Goal: Transaction & Acquisition: Purchase product/service

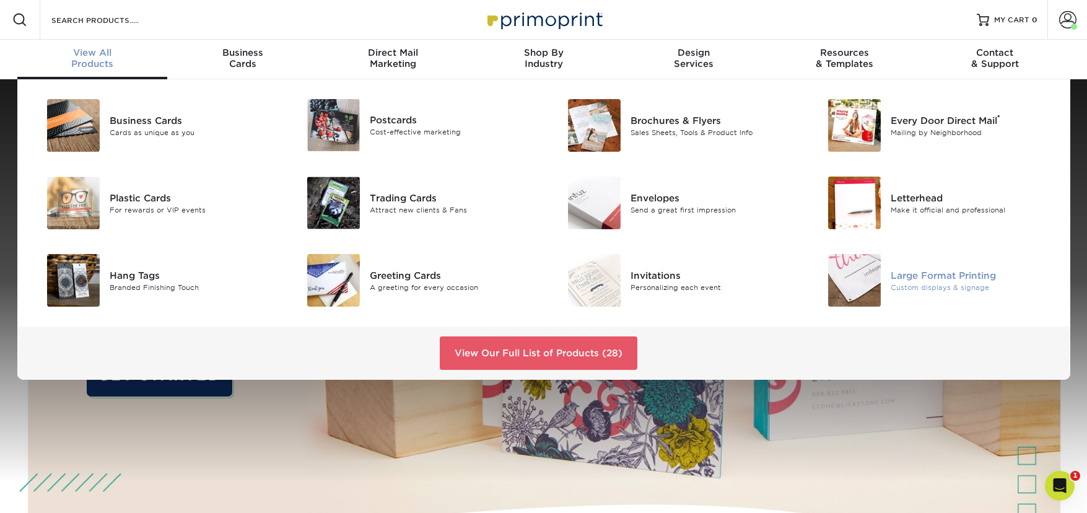
click at [888, 284] on div at bounding box center [847, 280] width 87 height 53
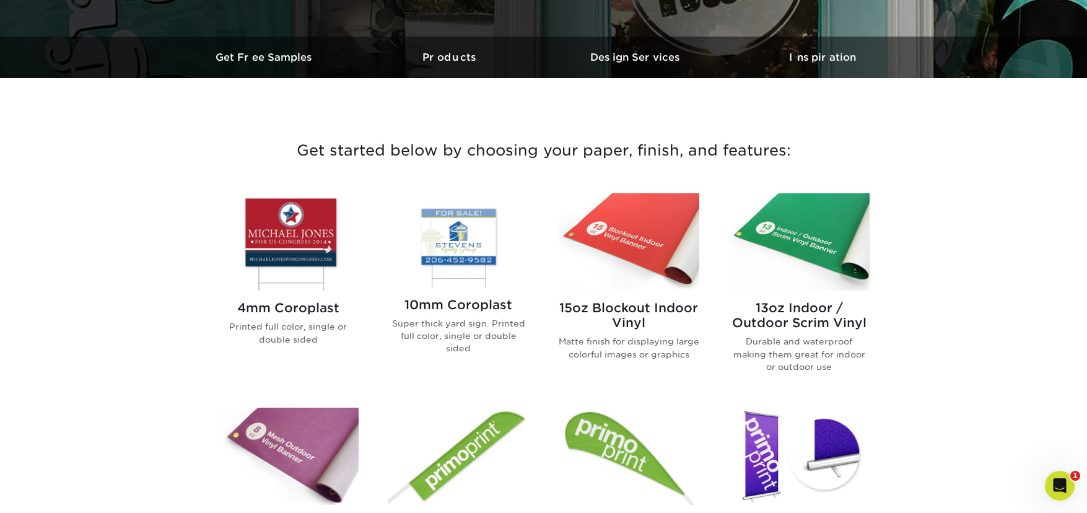
scroll to position [422, 0]
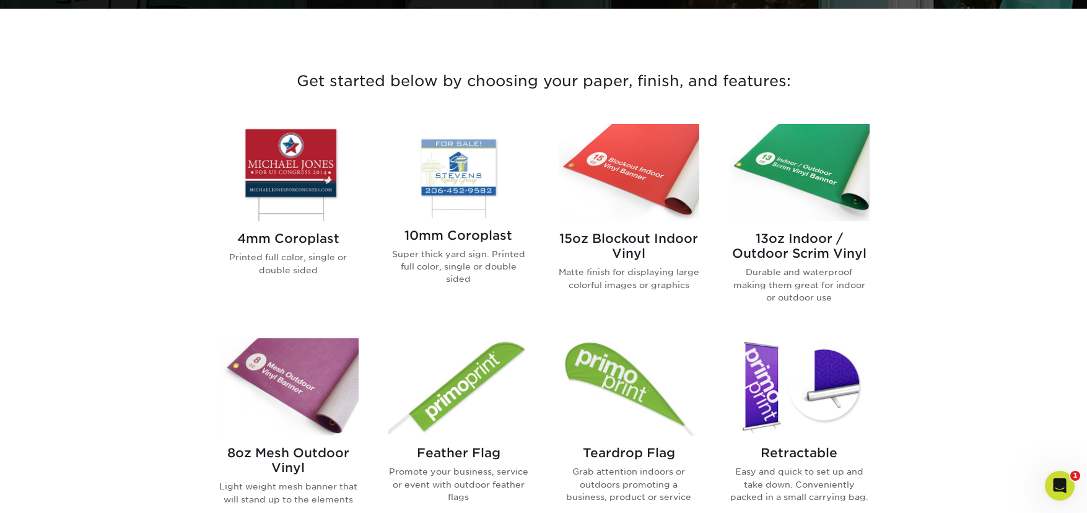
click at [327, 349] on img at bounding box center [288, 386] width 141 height 97
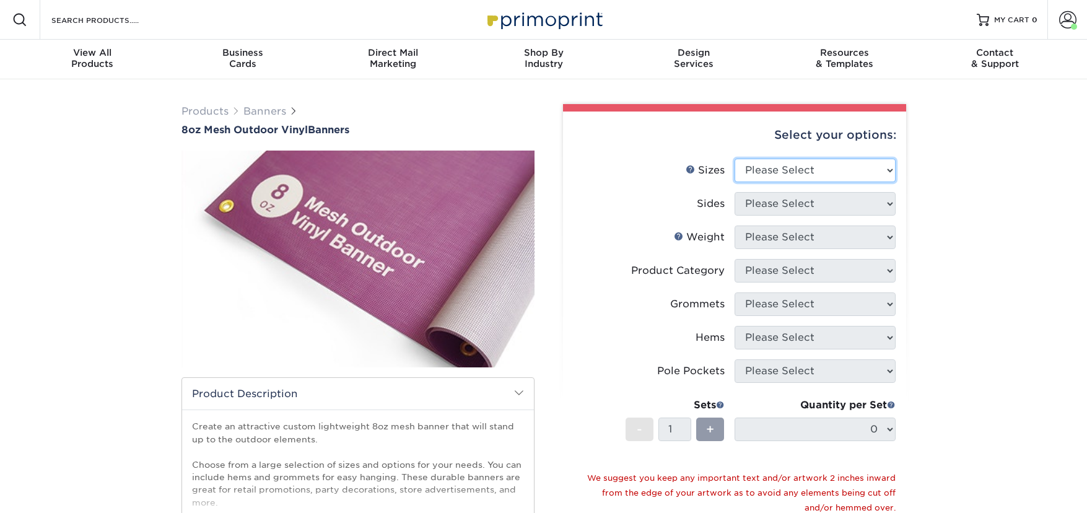
click at [800, 168] on select "Please Select 24" x 36" 24" x 48" 36" x 48" 36" x 60" 36" x 72" 36" x 96" 36" x…" at bounding box center [815, 171] width 161 height 24
select select "24.00x36.00"
click at [735, 159] on select "Please Select 24" x 36" 24" x 48" 36" x 48" 36" x 60" 36" x 72" 36" x 96" 36" x…" at bounding box center [815, 171] width 161 height 24
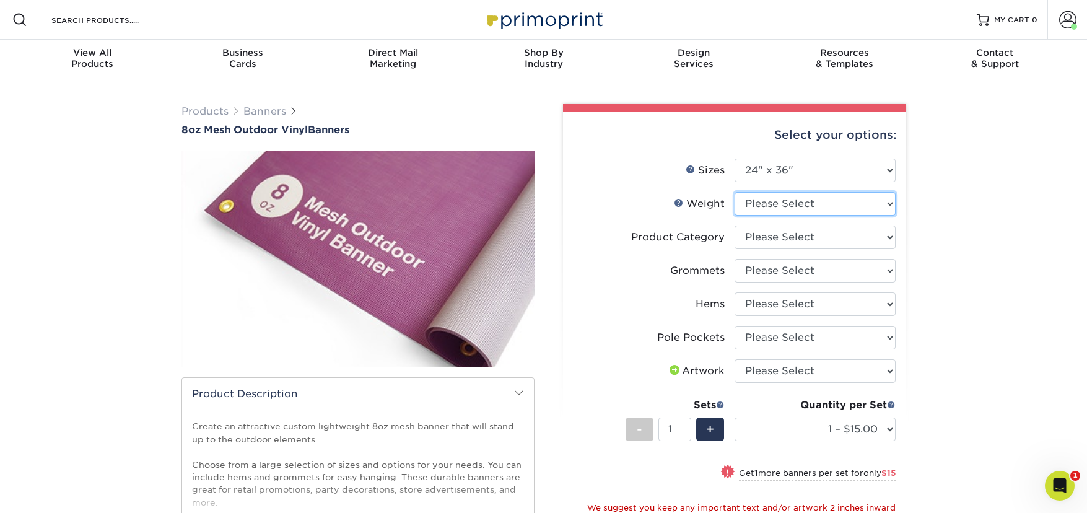
click at [755, 213] on select "Please Select 8OZMESH" at bounding box center [815, 204] width 161 height 24
select select "8OZMESH"
click at [735, 192] on select "Please Select 8OZMESH" at bounding box center [815, 204] width 161 height 24
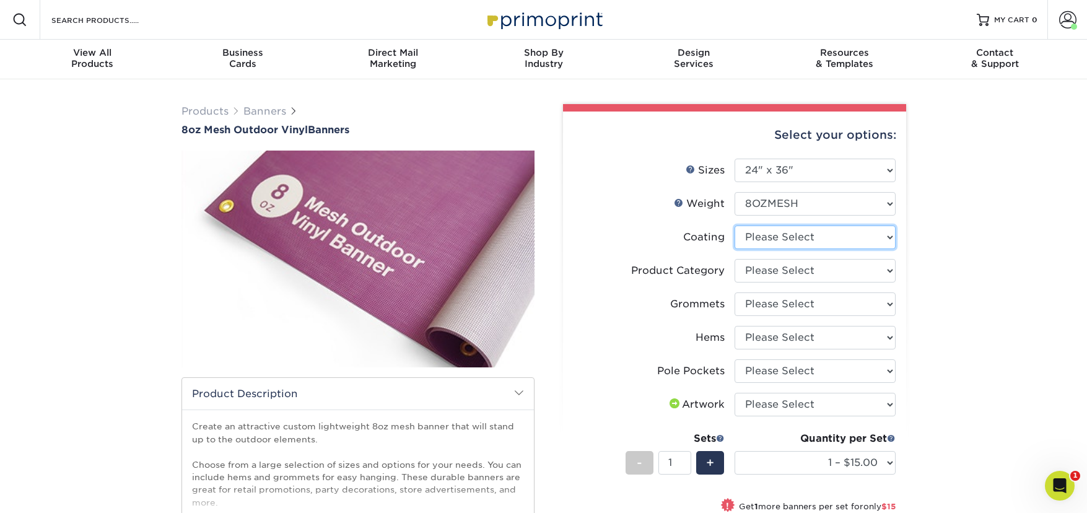
click at [764, 237] on select at bounding box center [815, 237] width 161 height 24
select select "3e7618de-abca-4bda-9f97-8b9129e913d8"
click at [735, 225] on select at bounding box center [815, 237] width 161 height 24
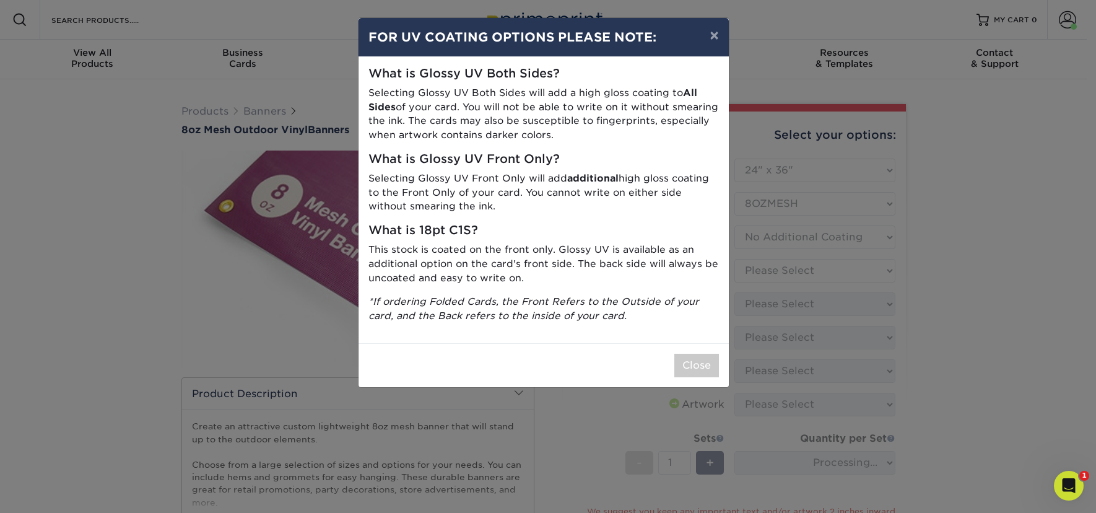
click at [759, 268] on div "× FOR UV COATING OPTIONS PLEASE NOTE: What is Glossy UV Both Sides? Selecting G…" at bounding box center [548, 256] width 1096 height 513
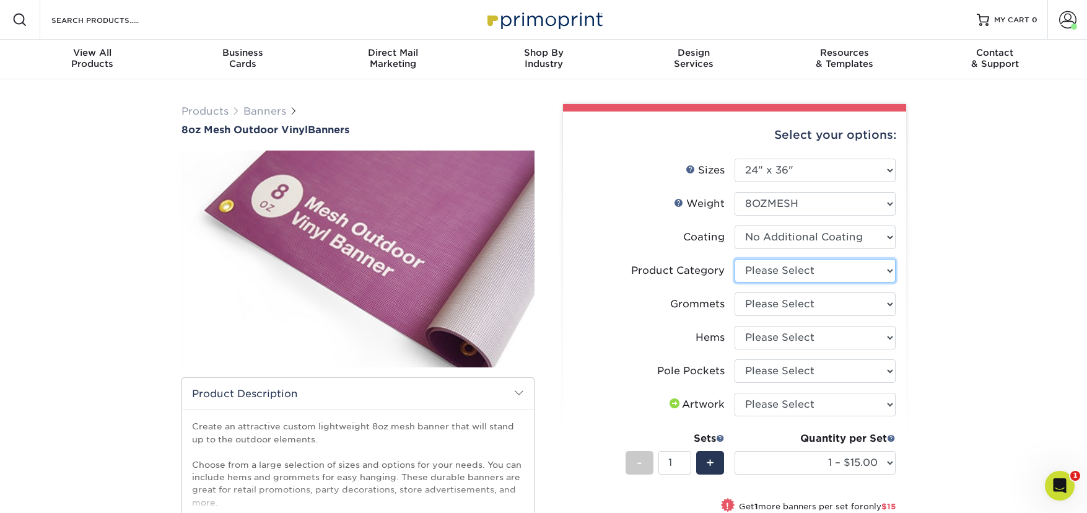
click at [754, 271] on select "Please Select 8oz Mesh Banner" at bounding box center [815, 271] width 161 height 24
select select "fb3711ff-1725-42e1-bc4f-134fa5e422b0"
click at [735, 259] on select "Please Select 8oz Mesh Banner" at bounding box center [815, 271] width 161 height 24
click at [764, 305] on select "Please Select No Grommets Yes, Grommet All 4 Corners Yes, Grommets Every 2 ft." at bounding box center [815, 304] width 161 height 24
select select "ce33bba6-a87b-4293-934d-6f372bdce3e6"
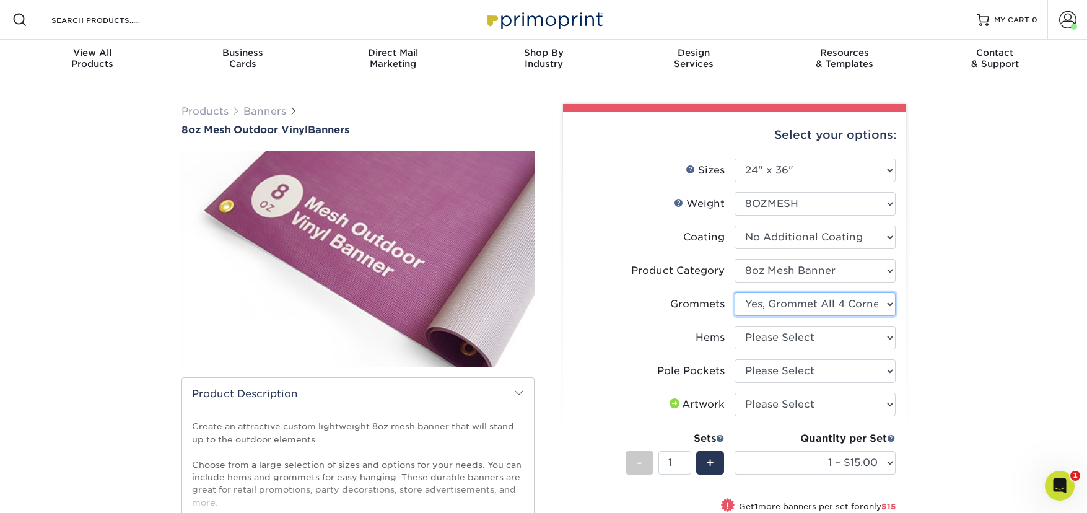
click at [735, 292] on select "Please Select No Grommets Yes, Grommet All 4 Corners Yes, Grommets Every 2 ft." at bounding box center [815, 304] width 161 height 24
click at [762, 339] on select "Please Select No Hems/Pole Pockets Yes, Hems Top and Bottom Only Yes, Hems All …" at bounding box center [815, 338] width 161 height 24
select select "799b34bf-ff99-4291-b254-51157b744628"
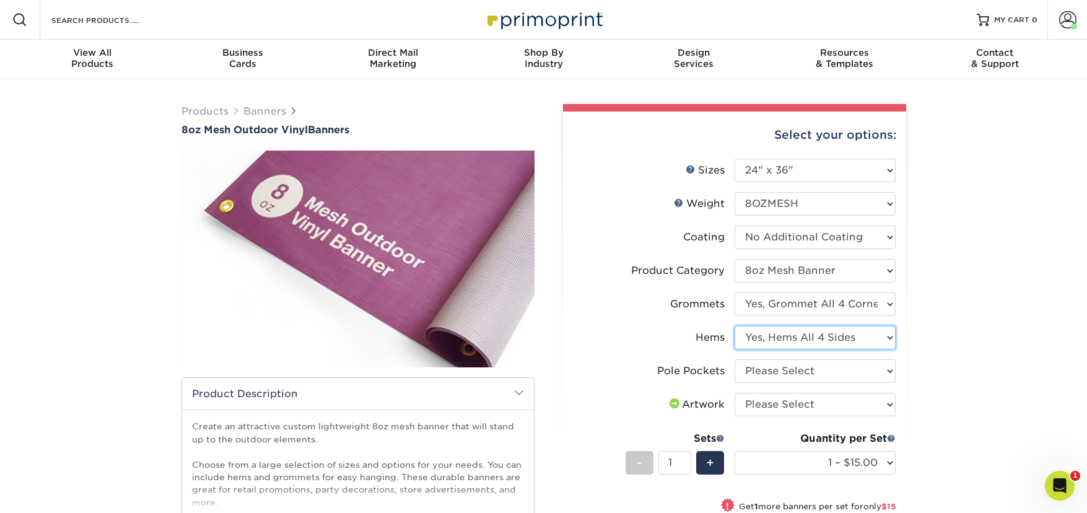
click at [735, 326] on select "Please Select No Hems/Pole Pockets Yes, Hems Top and Bottom Only Yes, Hems All …" at bounding box center [815, 338] width 161 height 24
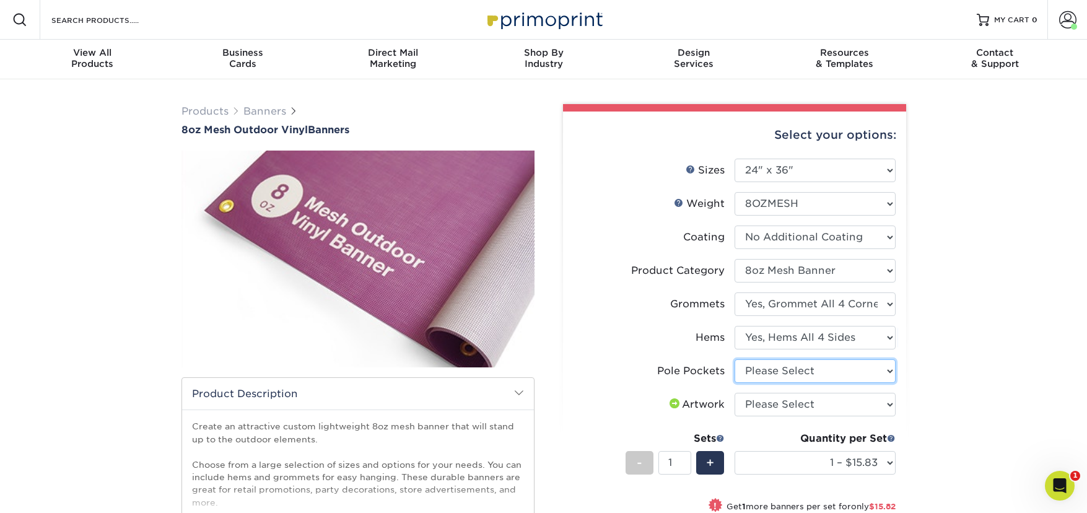
click at [758, 376] on select "Please Select No Pole Pockets 2 in. Left and Right 2 in. Top and Bottom 4 in. L…" at bounding box center [815, 371] width 161 height 24
select select "462c5fe9-21e9-49a0-afb4-1c6e8664fe13"
click at [735, 359] on select "Please Select No Pole Pockets 2 in. Left and Right 2 in. Top and Bottom 4 in. L…" at bounding box center [815, 371] width 161 height 24
click at [756, 404] on select "Please Select I will upload files I need a design - $50" at bounding box center [815, 405] width 161 height 24
select select "upload"
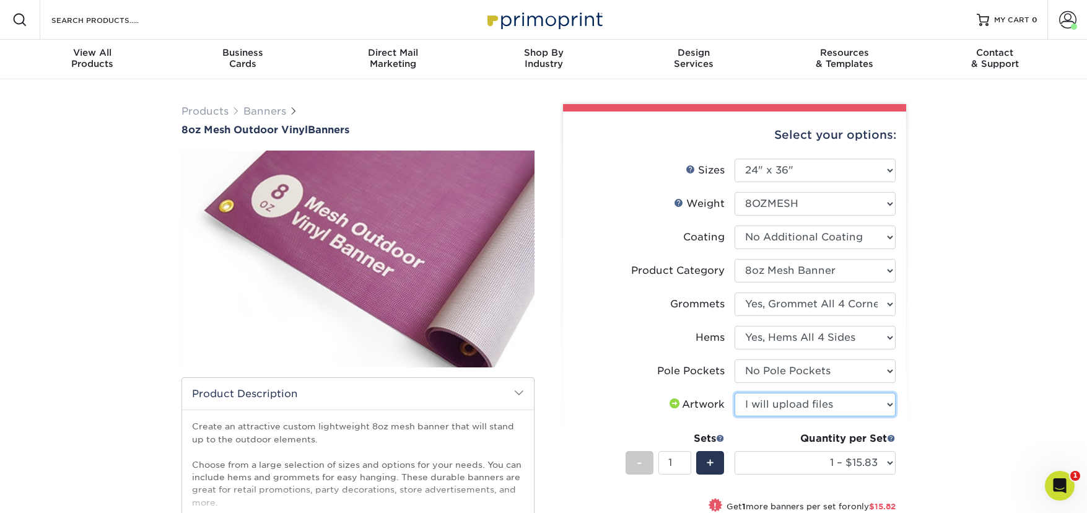
click at [735, 393] on select "Please Select I will upload files I need a design - $50" at bounding box center [815, 405] width 161 height 24
click at [773, 454] on select "1 – $15.83 2 – $31.65 3 – $47.48 4 – $63.30 5 – $79.13 6 – $94.95 7 – $109.78 8…" at bounding box center [815, 463] width 161 height 24
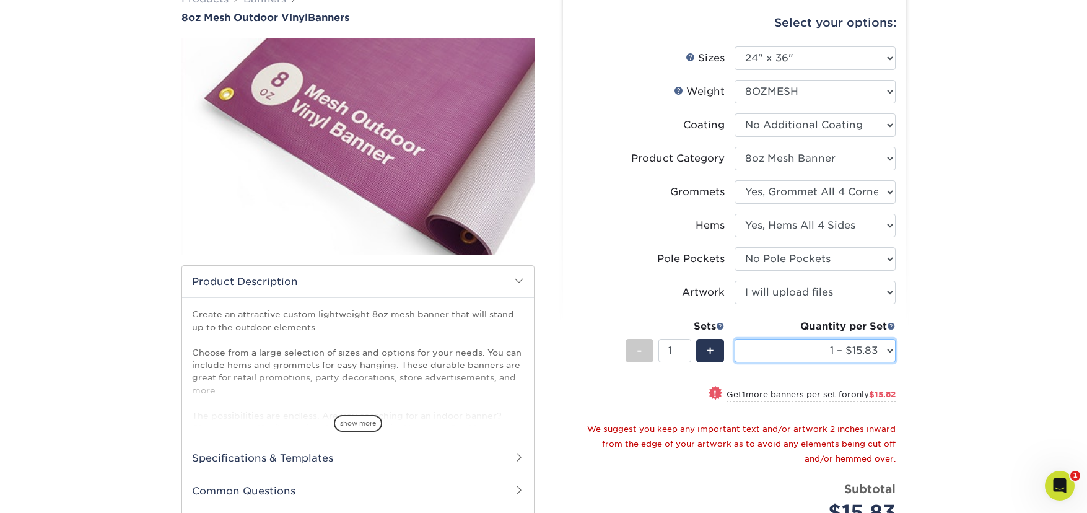
scroll to position [89, 0]
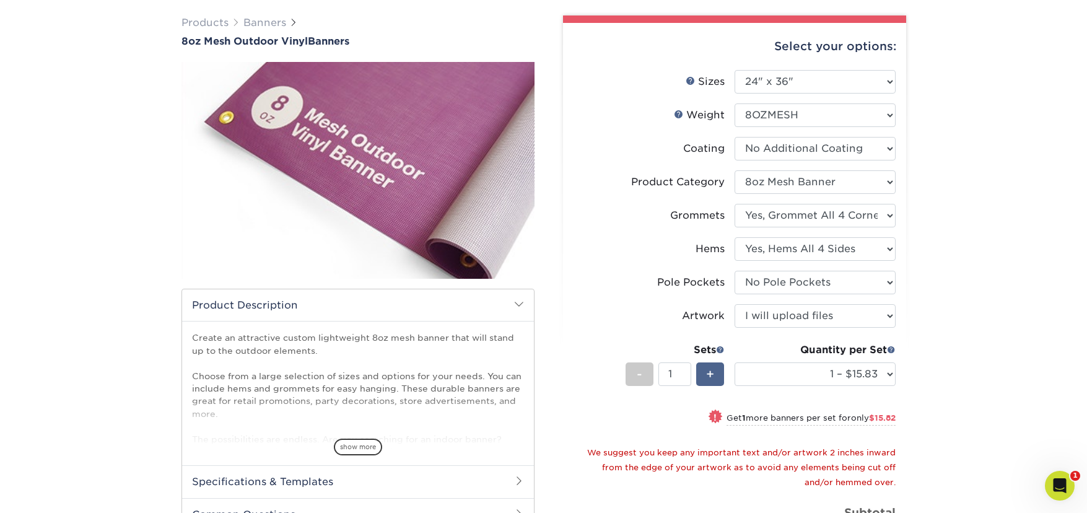
click at [715, 366] on div "+" at bounding box center [710, 374] width 28 height 24
click at [711, 370] on span "+" at bounding box center [710, 374] width 8 height 19
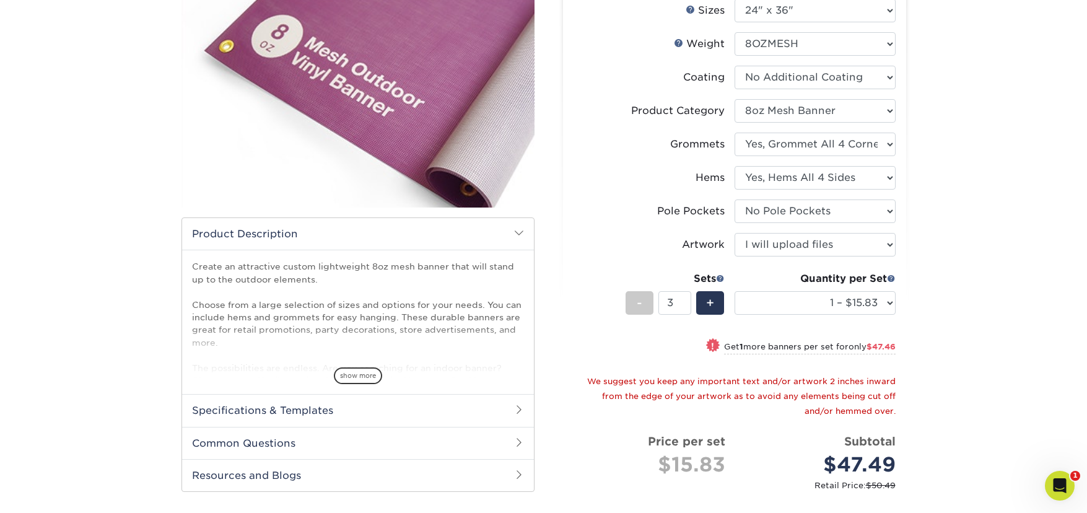
scroll to position [225, 0]
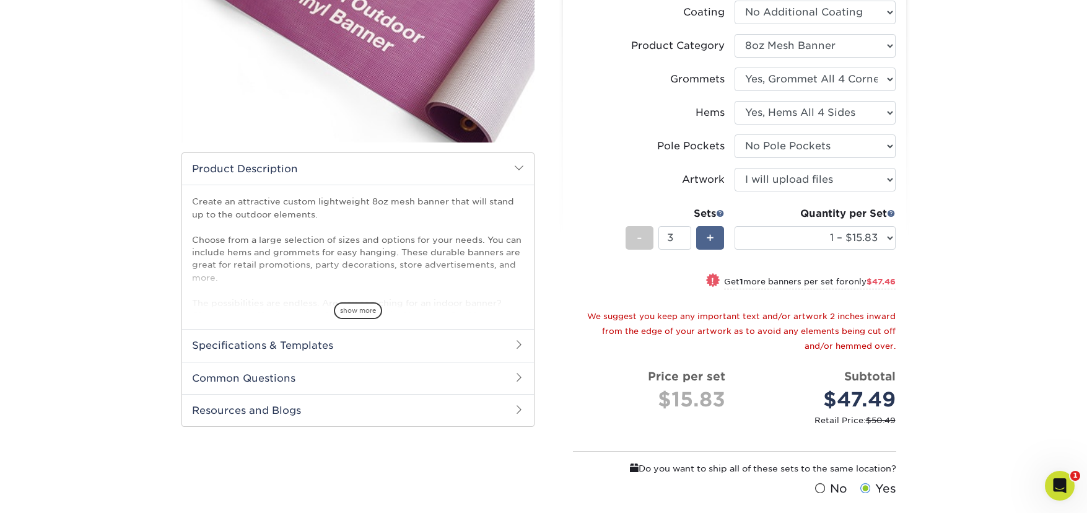
click at [713, 240] on span "+" at bounding box center [710, 238] width 8 height 19
type input "4"
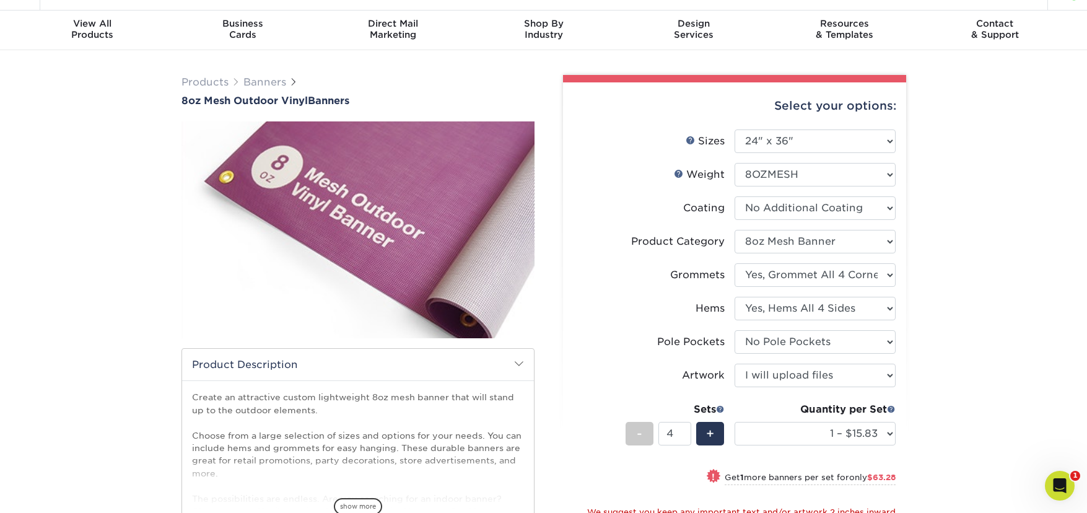
scroll to position [29, 0]
click at [766, 134] on select "Please Select 24" x 36" 24" x 48" 36" x 48" 36" x 60" 36" x 72" 36" x 96" 36" x…" at bounding box center [815, 141] width 161 height 24
select select "24.00x48.00"
click at [735, 129] on select "Please Select 24" x 36" 24" x 48" 36" x 48" 36" x 60" 36" x 72" 36" x 96" 36" x…" at bounding box center [815, 141] width 161 height 24
select select "-1"
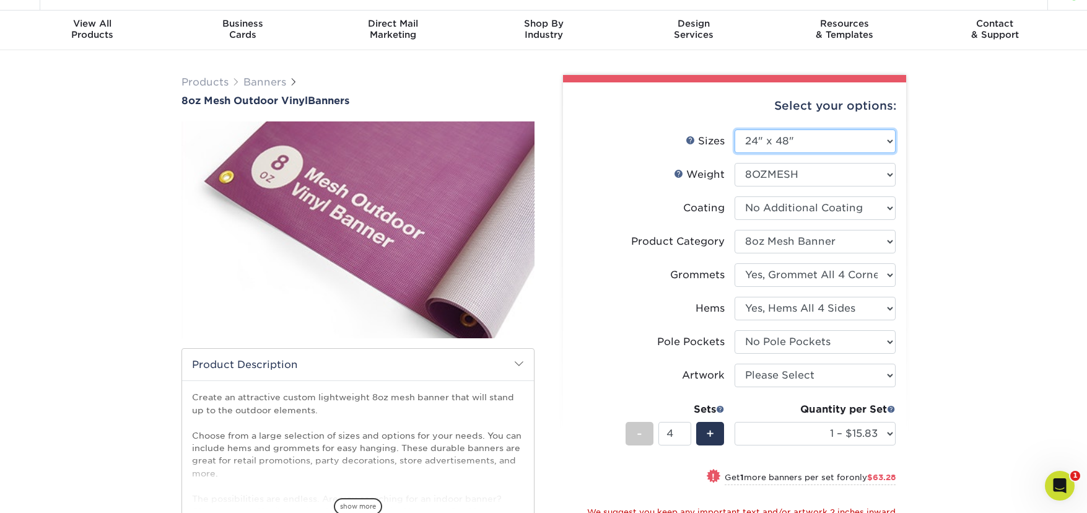
select select "-1"
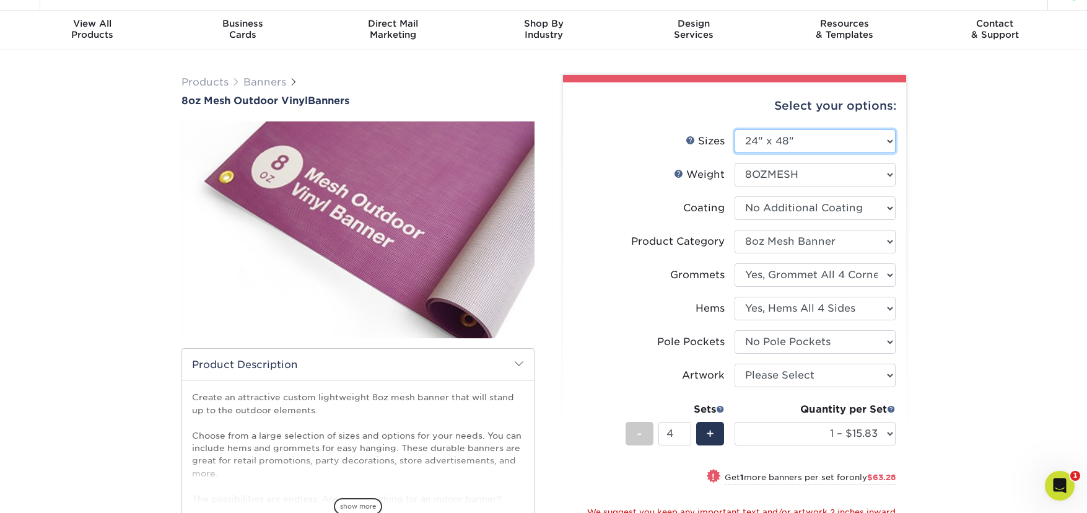
select select "-1"
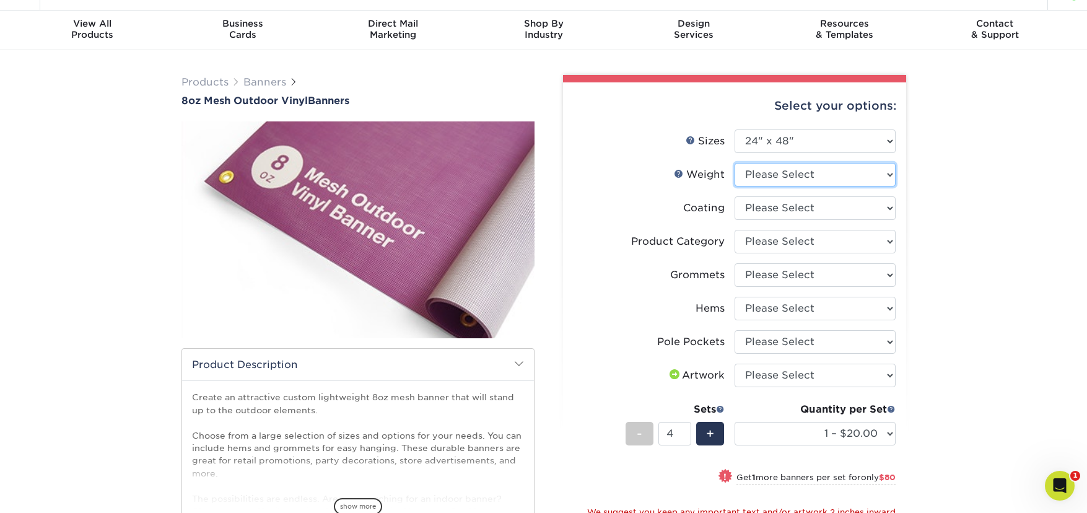
click at [749, 179] on select "Please Select 8OZMESH" at bounding box center [815, 175] width 161 height 24
select select "8OZMESH"
click at [735, 163] on select "Please Select 8OZMESH" at bounding box center [815, 175] width 161 height 24
click at [764, 209] on select at bounding box center [815, 208] width 161 height 24
select select "3e7618de-abca-4bda-9f97-8b9129e913d8"
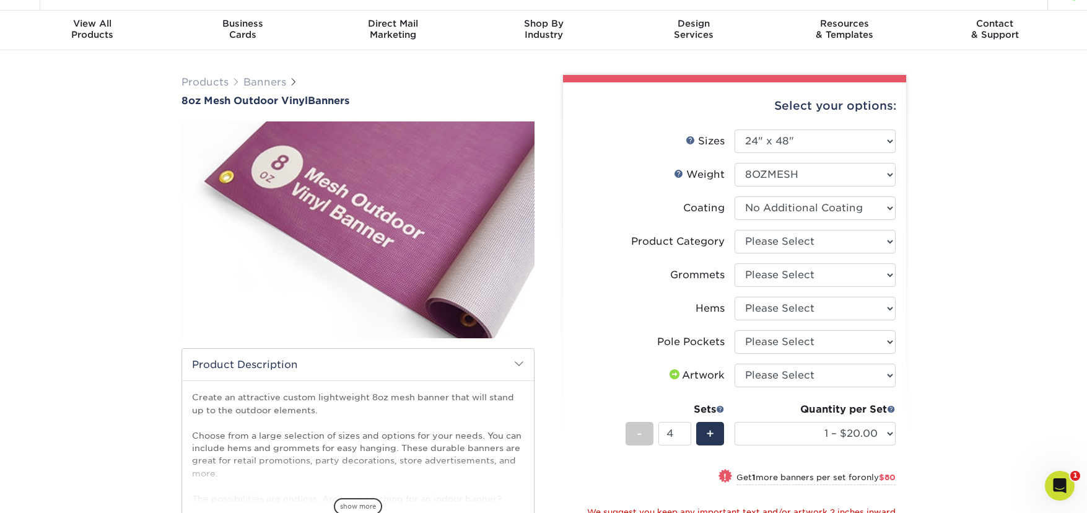
click at [735, 196] on select at bounding box center [815, 208] width 161 height 24
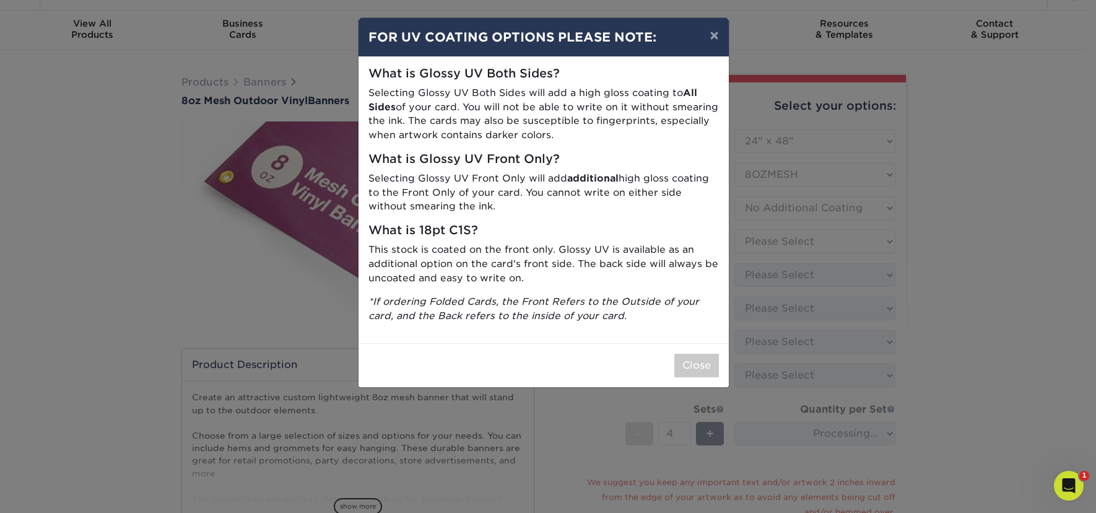
click at [760, 242] on div "× FOR UV COATING OPTIONS PLEASE NOTE: What is Glossy UV Both Sides? Selecting G…" at bounding box center [548, 256] width 1096 height 513
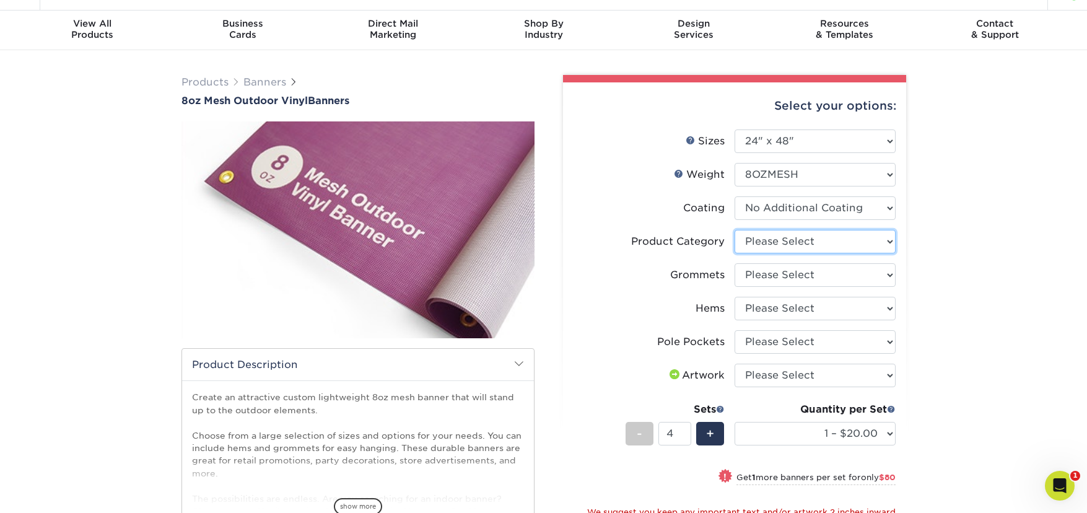
click at [766, 243] on select "Please Select 8oz Mesh Banner" at bounding box center [815, 242] width 161 height 24
select select "fb3711ff-1725-42e1-bc4f-134fa5e422b0"
click at [735, 230] on select "Please Select 8oz Mesh Banner" at bounding box center [815, 242] width 161 height 24
click at [764, 277] on select "Please Select No Grommets Yes, Grommet All 4 Corners Yes, Grommets Every 2 ft." at bounding box center [815, 275] width 161 height 24
select select "ce33bba6-a87b-4293-934d-6f372bdce3e6"
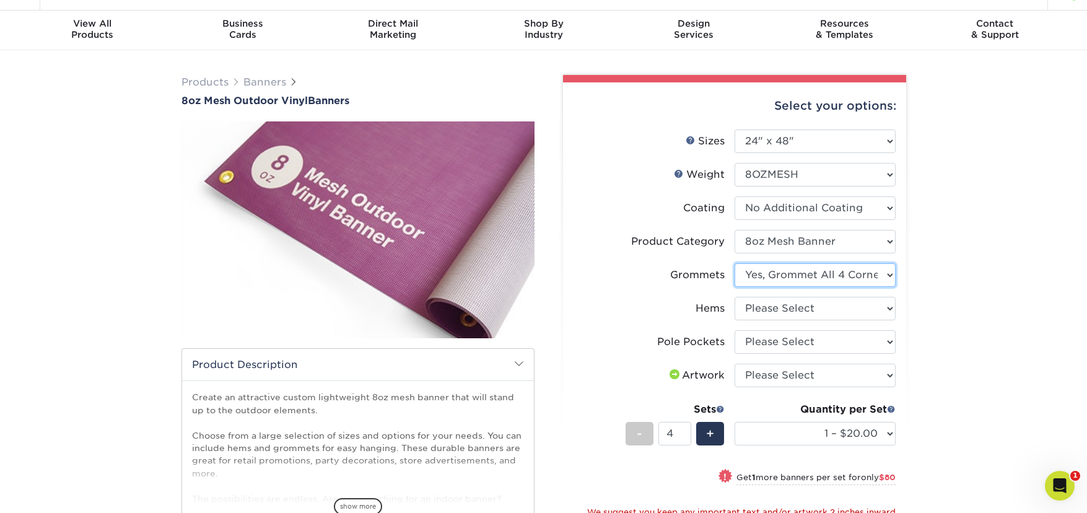
click at [735, 263] on select "Please Select No Grommets Yes, Grommet All 4 Corners Yes, Grommets Every 2 ft." at bounding box center [815, 275] width 161 height 24
click at [764, 308] on select "Please Select No Hems/Pole Pockets Yes, Hems Top and Bottom Only Yes, Hems All …" at bounding box center [815, 309] width 161 height 24
select select "799b34bf-ff99-4291-b254-51157b744628"
click at [735, 297] on select "Please Select No Hems/Pole Pockets Yes, Hems Top and Bottom Only Yes, Hems All …" at bounding box center [815, 309] width 161 height 24
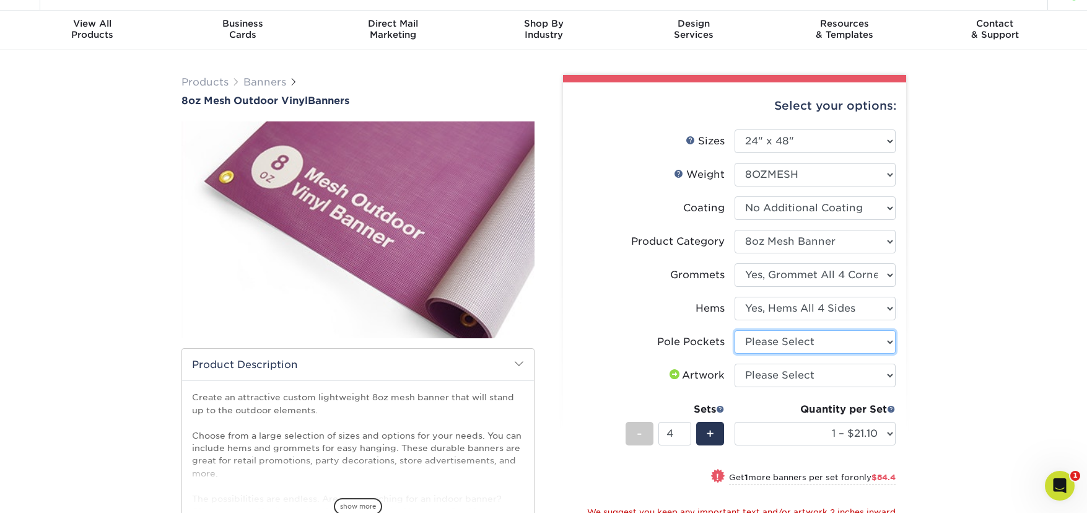
click at [770, 341] on select "Please Select No Pole Pockets 2 in. Left and Right 2 in. Top and Bottom 4 in. L…" at bounding box center [815, 342] width 161 height 24
select select "462c5fe9-21e9-49a0-afb4-1c6e8664fe13"
click at [735, 330] on select "Please Select No Pole Pockets 2 in. Left and Right 2 in. Top and Bottom 4 in. L…" at bounding box center [815, 342] width 161 height 24
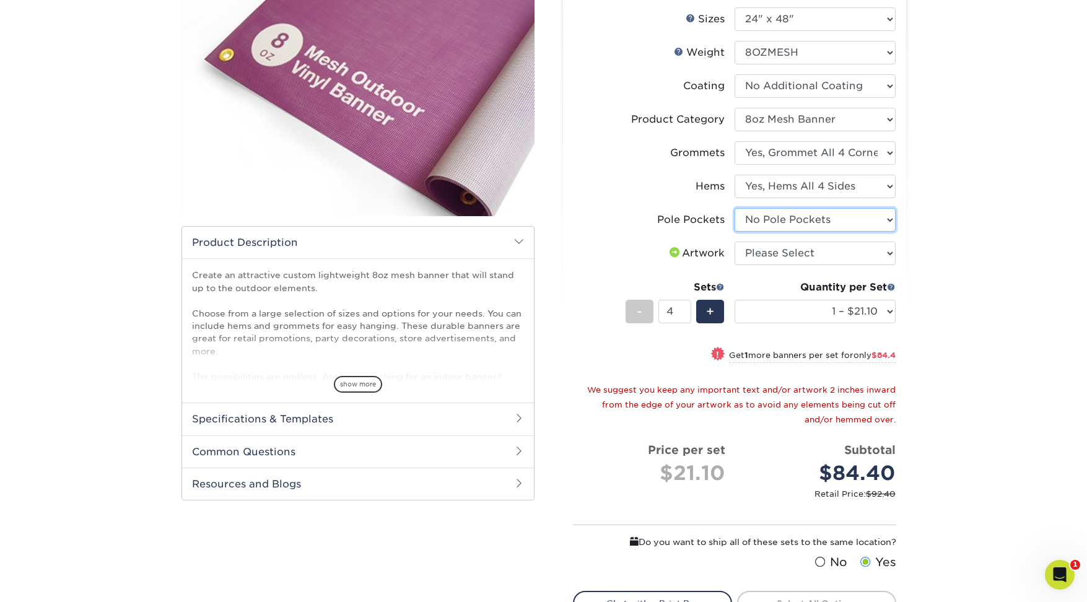
scroll to position [152, 0]
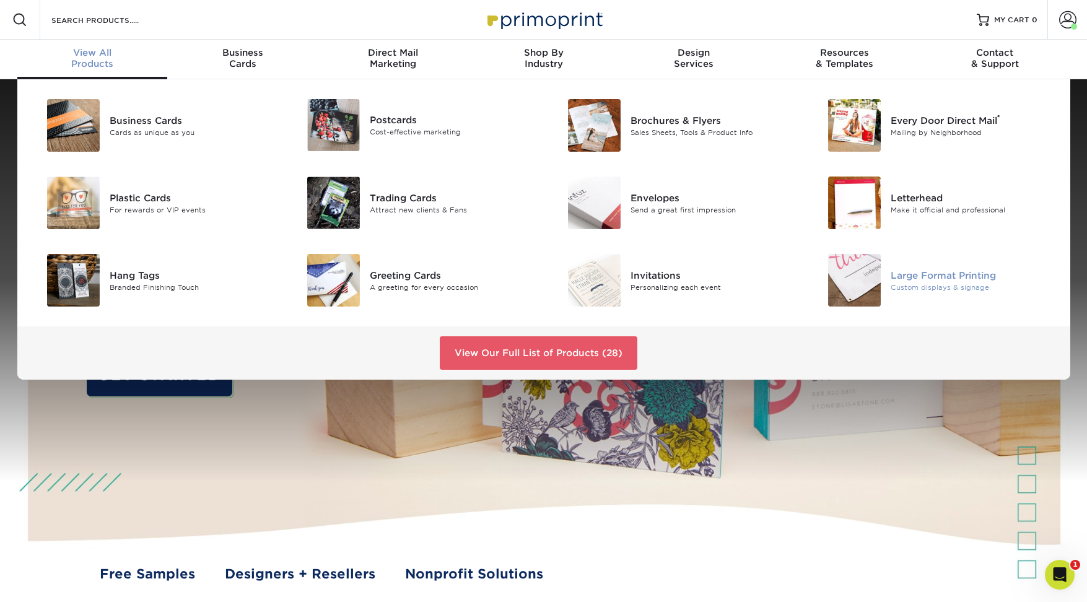
click at [942, 266] on div "Large Format Printing Custom displays & signage" at bounding box center [977, 280] width 173 height 53
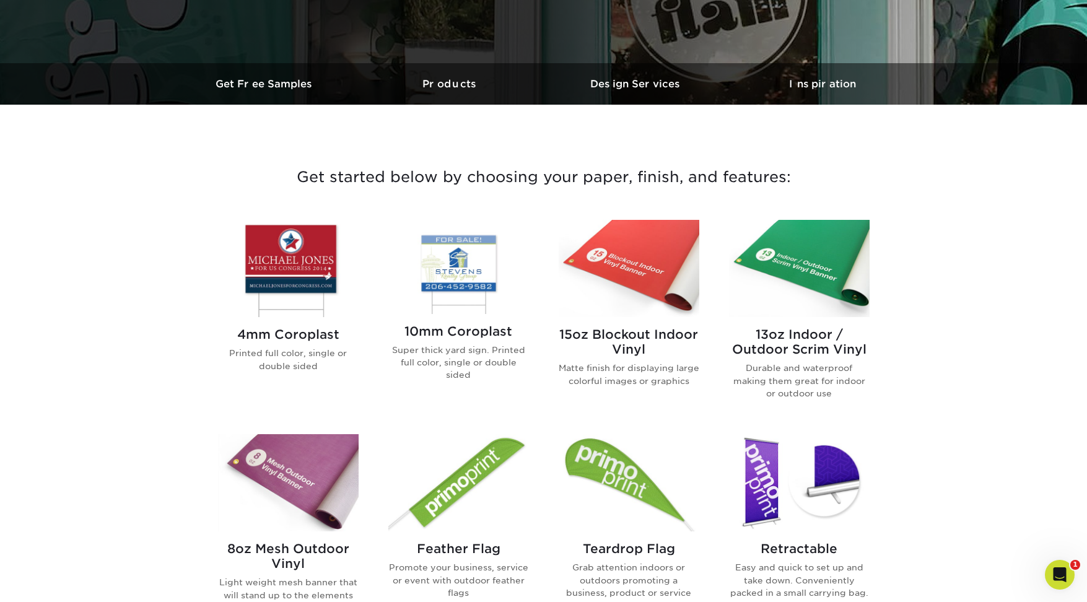
scroll to position [445, 0]
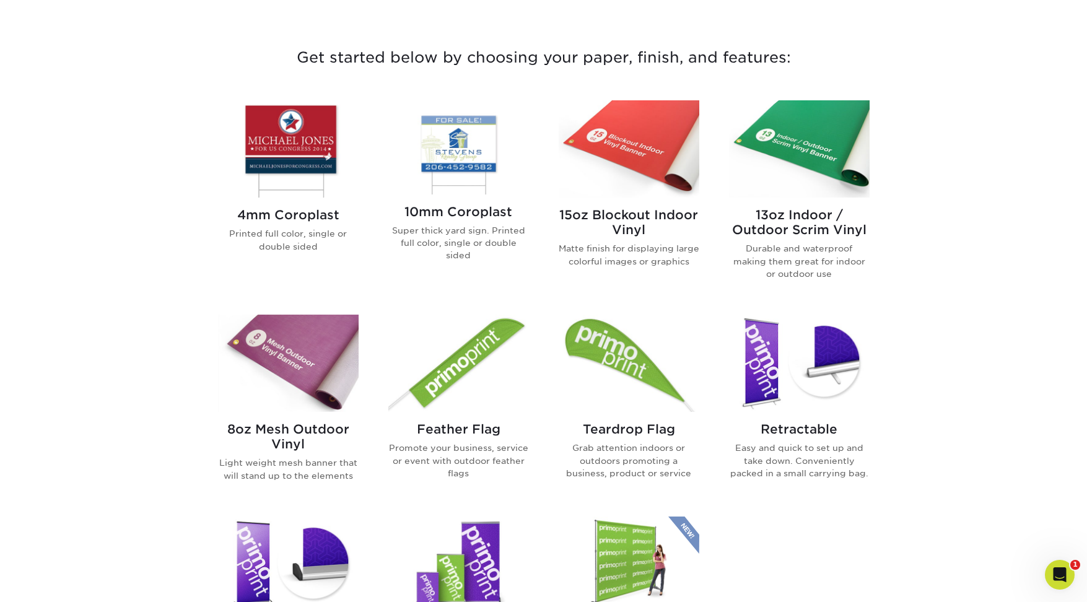
click at [305, 331] on img at bounding box center [288, 363] width 141 height 97
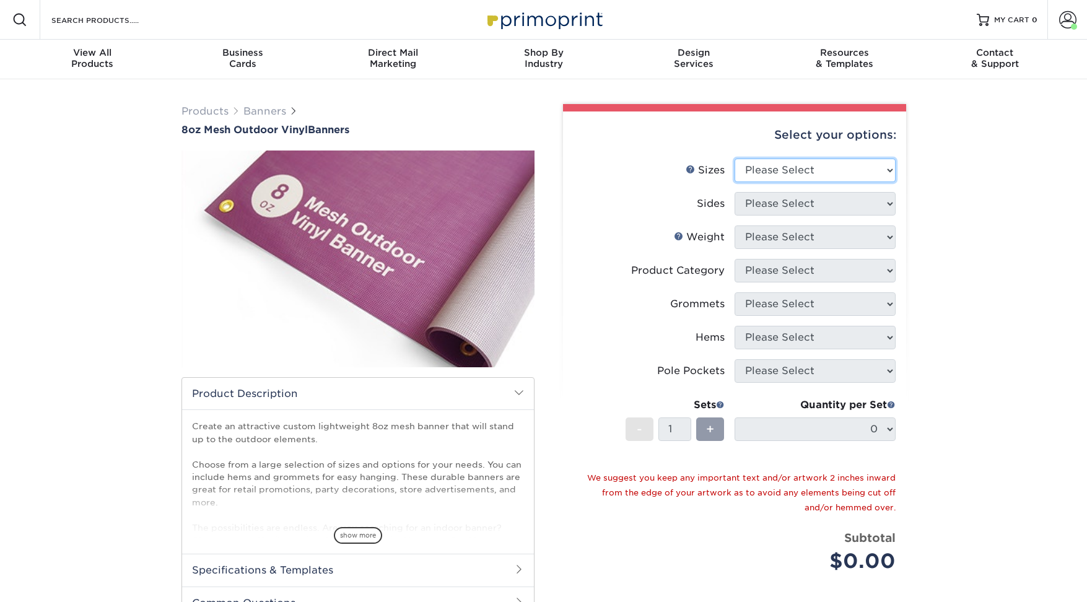
click at [782, 164] on select "Please Select 24" x 36" 24" x 48" 36" x 48" 36" x 60" 36" x 72" 36" x 96" 36" x…" at bounding box center [815, 171] width 161 height 24
select select "36.00x60.00"
click at [735, 159] on select "Please Select 24" x 36" 24" x 48" 36" x 48" 36" x 60" 36" x 72" 36" x 96" 36" x…" at bounding box center [815, 171] width 161 height 24
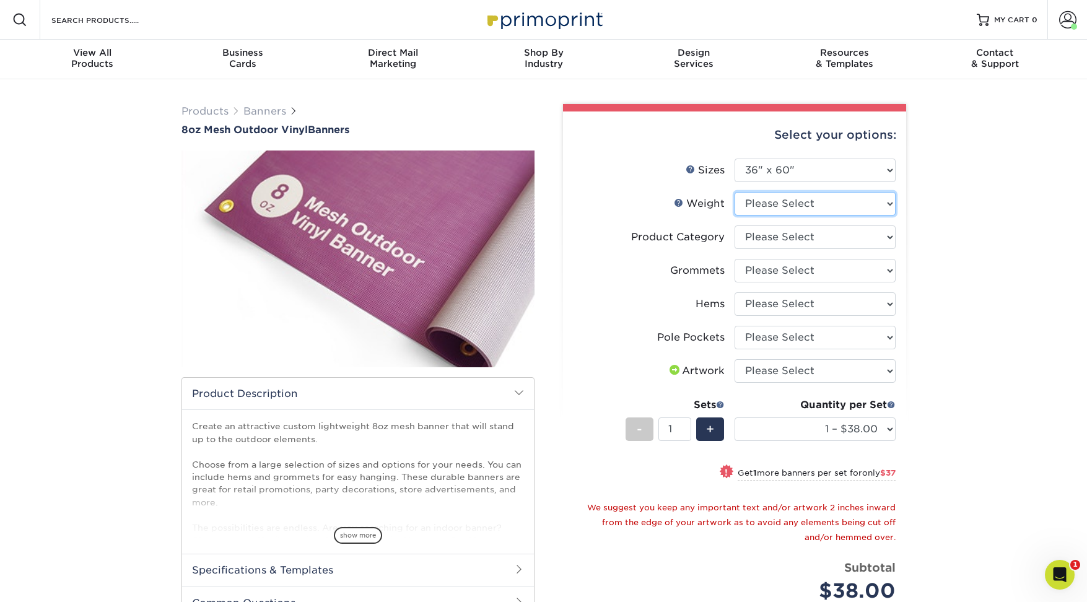
click at [774, 202] on select "Please Select 8OZMESH" at bounding box center [815, 204] width 161 height 24
select select "8OZMESH"
click at [735, 192] on select "Please Select 8OZMESH" at bounding box center [815, 204] width 161 height 24
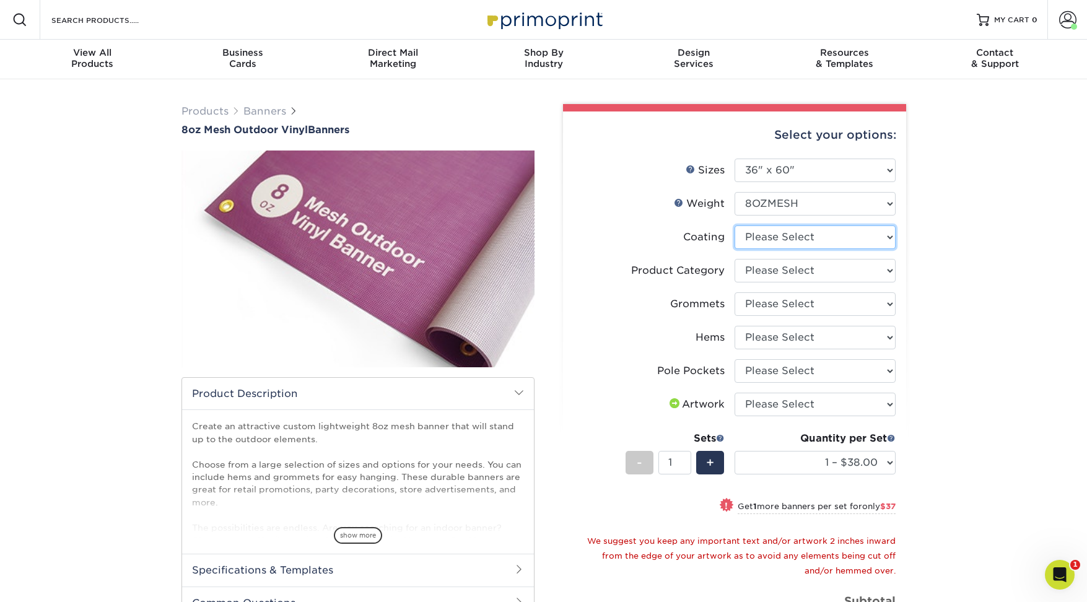
click at [783, 238] on select at bounding box center [815, 237] width 161 height 24
select select "3e7618de-abca-4bda-9f97-8b9129e913d8"
click at [735, 225] on select at bounding box center [815, 237] width 161 height 24
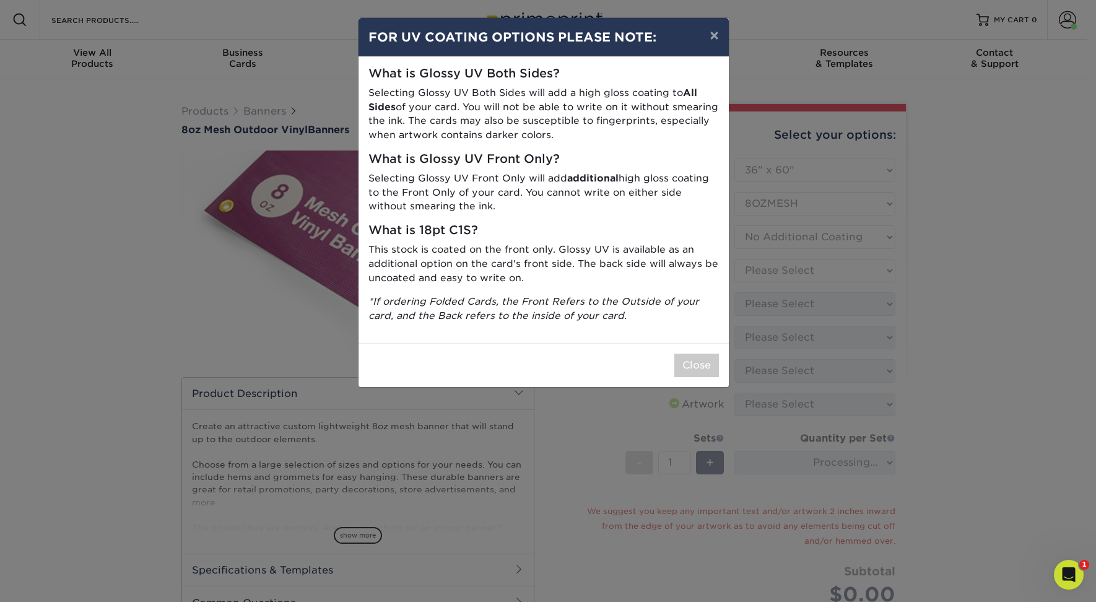
click at [777, 273] on div "× FOR UV COATING OPTIONS PLEASE NOTE: What is Glossy UV Both Sides? Selecting G…" at bounding box center [548, 301] width 1096 height 602
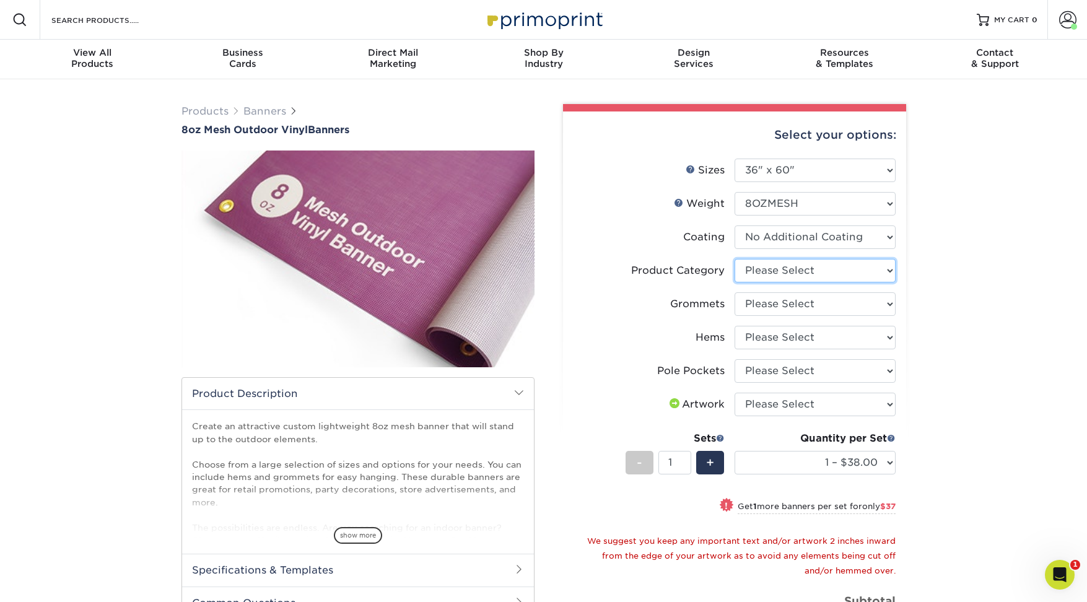
click at [778, 269] on select "Please Select 8oz Mesh Banner" at bounding box center [815, 271] width 161 height 24
select select "fb3711ff-1725-42e1-bc4f-134fa5e422b0"
click at [735, 259] on select "Please Select 8oz Mesh Banner" at bounding box center [815, 271] width 161 height 24
click at [771, 302] on select "Please Select No Grommets Yes, Grommet All 4 Corners Yes, Grommets Every 2 ft." at bounding box center [815, 304] width 161 height 24
select select "ce33bba6-a87b-4293-934d-6f372bdce3e6"
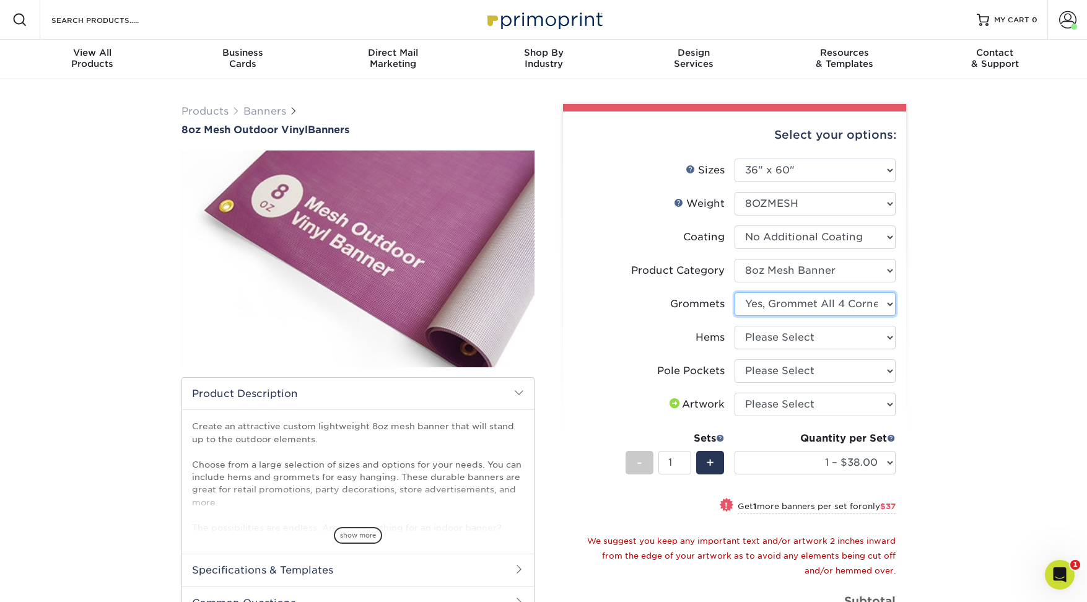
click at [735, 292] on select "Please Select No Grommets Yes, Grommet All 4 Corners Yes, Grommets Every 2 ft." at bounding box center [815, 304] width 161 height 24
click at [765, 339] on select "Please Select No Hems/Pole Pockets Yes, Hems Top and Bottom Only Yes, Hems All …" at bounding box center [815, 338] width 161 height 24
select select "799b34bf-ff99-4291-b254-51157b744628"
click at [735, 326] on select "Please Select No Hems/Pole Pockets Yes, Hems Top and Bottom Only Yes, Hems All …" at bounding box center [815, 338] width 161 height 24
click at [767, 374] on select "Please Select No Pole Pockets 2 in. Left and Right 2 in. Top and Bottom 4 in. L…" at bounding box center [815, 371] width 161 height 24
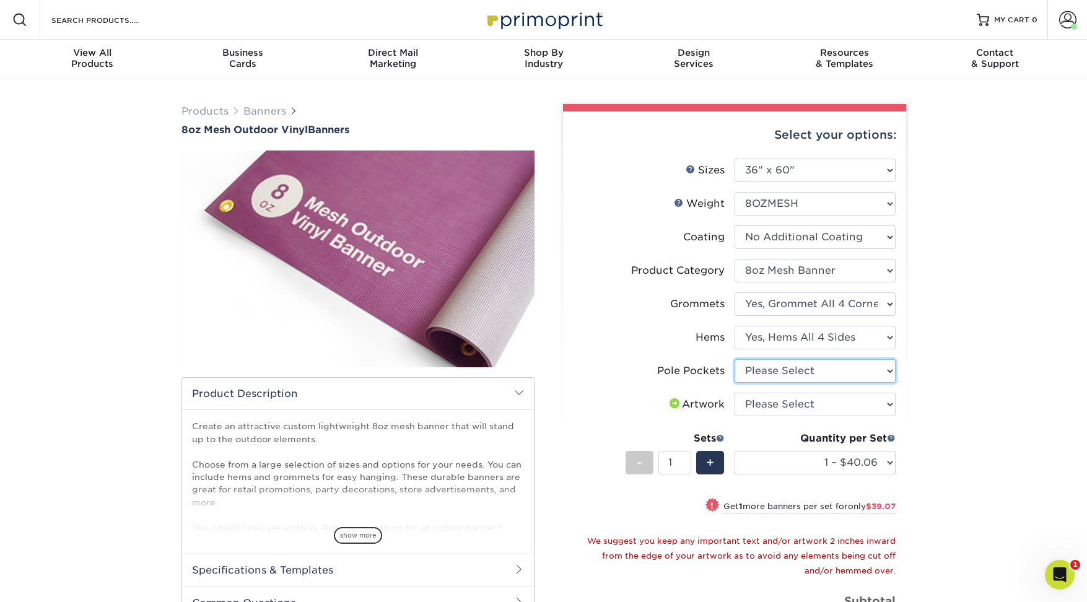
select select "462c5fe9-21e9-49a0-afb4-1c6e8664fe13"
click at [735, 359] on select "Please Select No Pole Pockets 2 in. Left and Right 2 in. Top and Bottom 4 in. L…" at bounding box center [815, 371] width 161 height 24
click at [766, 401] on select "Please Select I will upload files I need a design - $50" at bounding box center [815, 405] width 161 height 24
select select "upload"
click at [735, 393] on select "Please Select I will upload files I need a design - $50" at bounding box center [815, 405] width 161 height 24
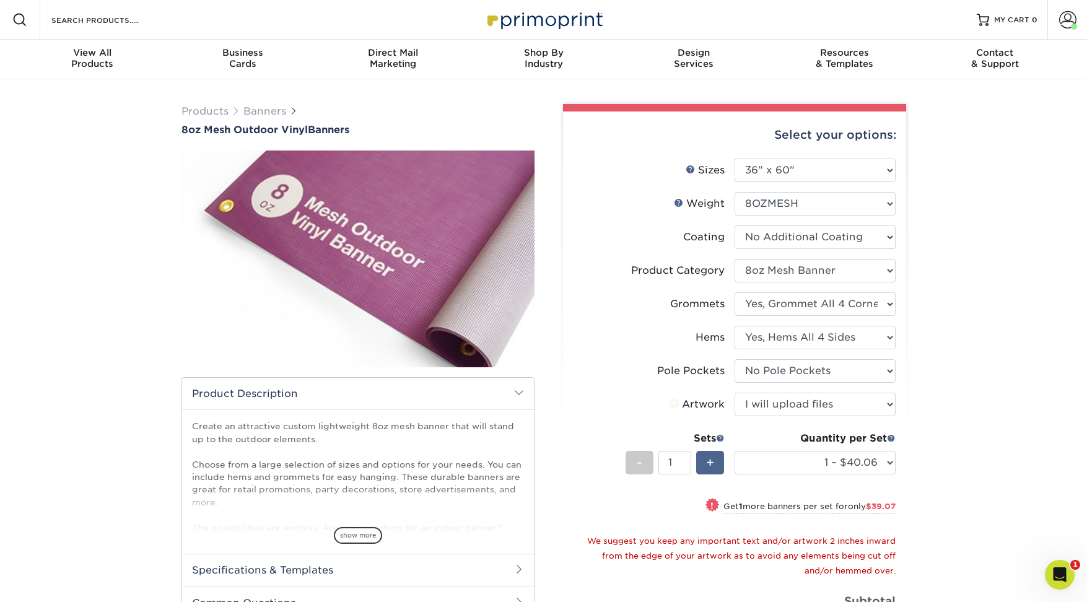
click at [714, 460] on span "+" at bounding box center [710, 462] width 8 height 19
type input "4"
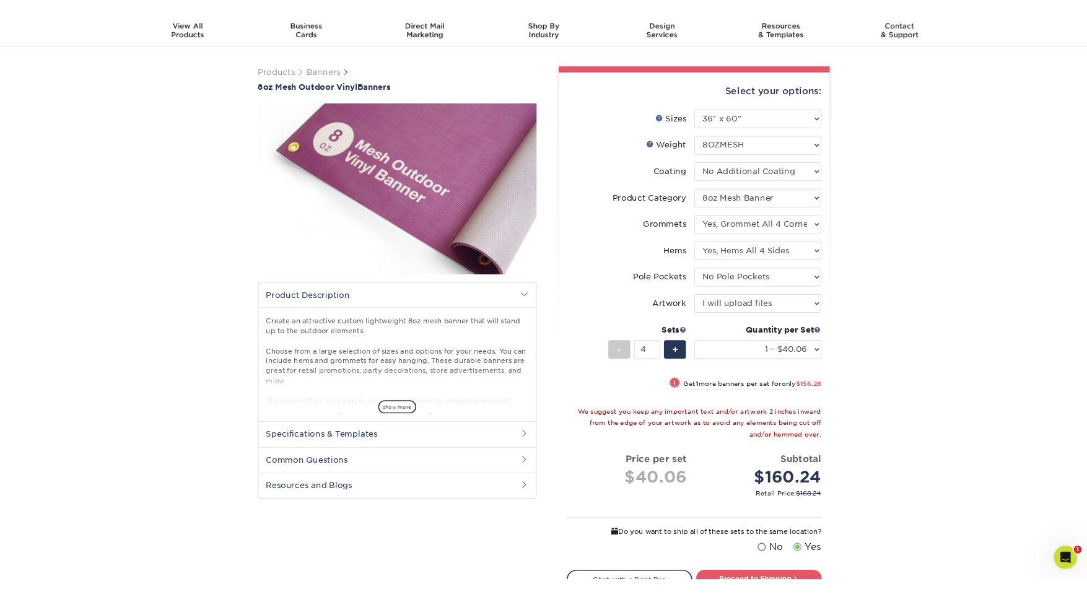
scroll to position [32, 0]
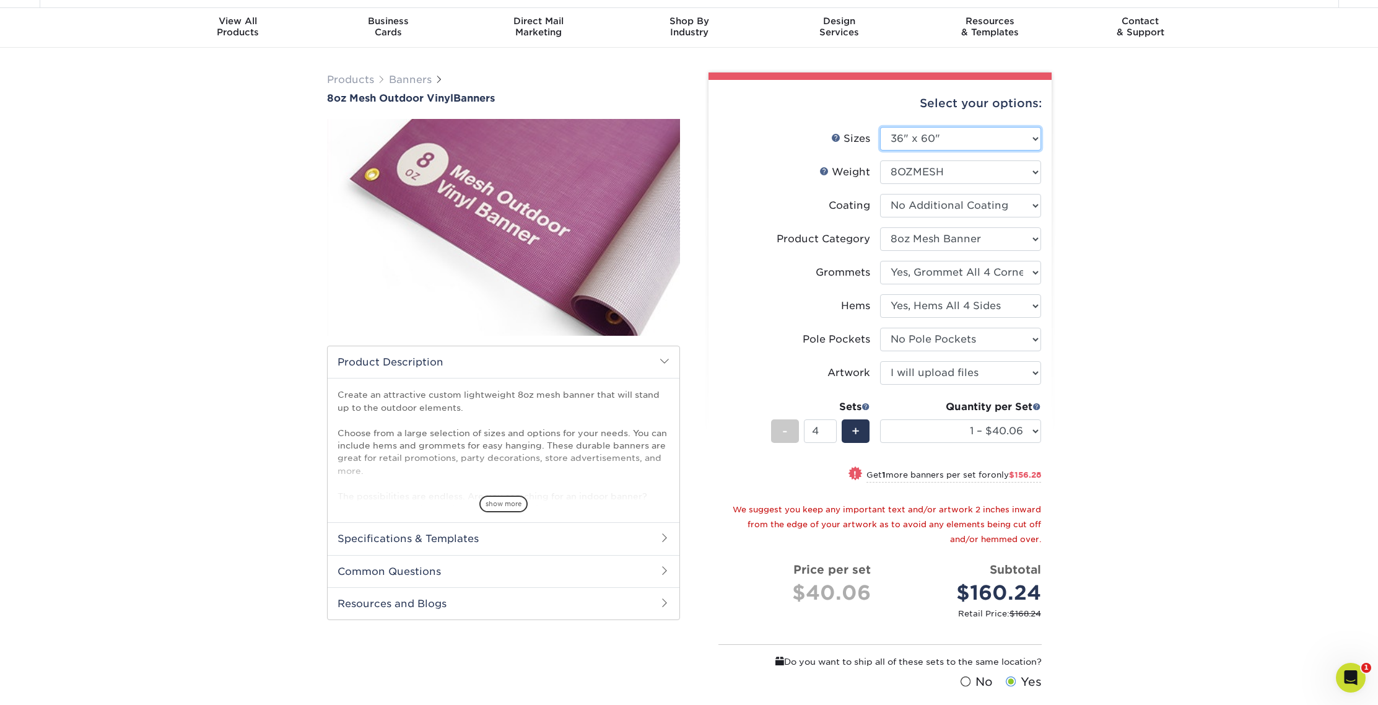
click at [922, 138] on select "Please Select 24" x 36" 24" x 48" 36" x 48" 36" x 60" 36" x 72" 36" x 96" 36" x…" at bounding box center [960, 139] width 161 height 24
select select "24.00x36.00"
click at [880, 127] on select "Please Select 24" x 36" 24" x 48" 36" x 48" 36" x 60" 36" x 72" 36" x 96" 36" x…" at bounding box center [960, 139] width 161 height 24
select select "-1"
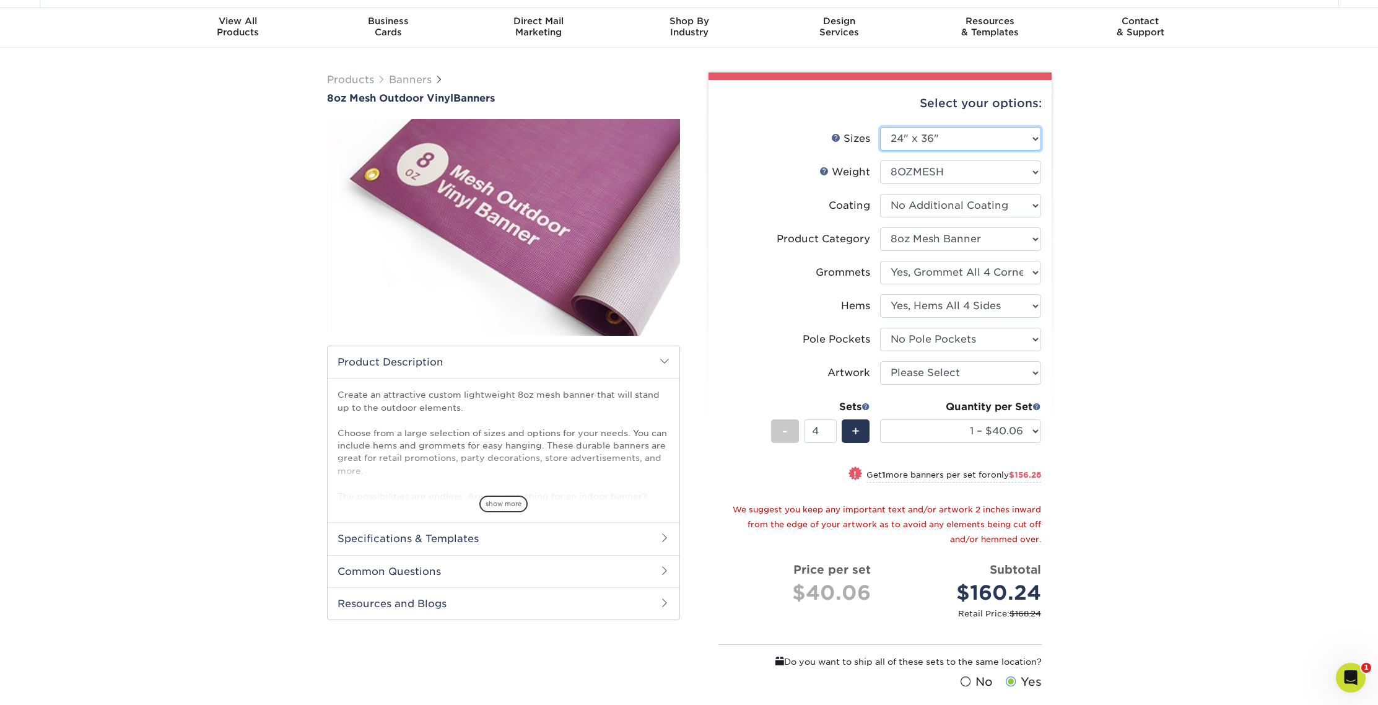
select select "-1"
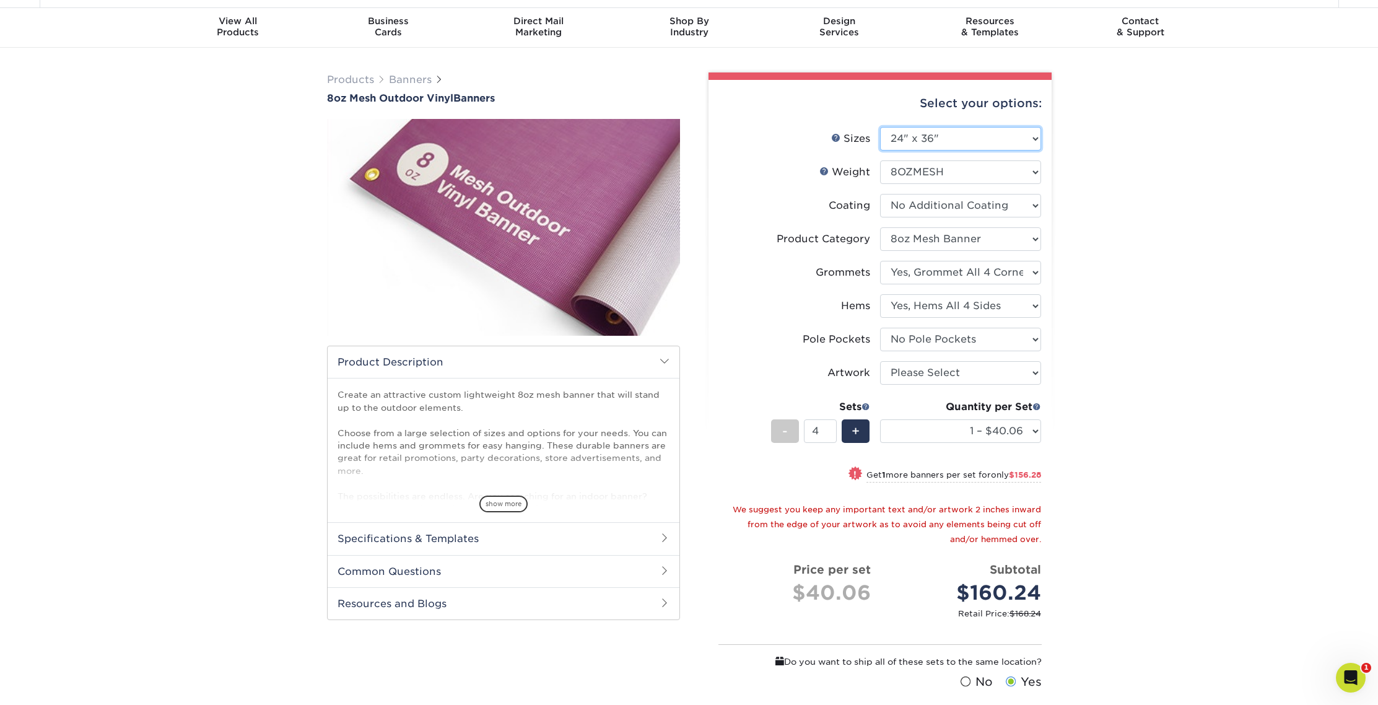
select select "-1"
click at [951, 170] on select "Please Select 8OZMESH" at bounding box center [960, 172] width 161 height 24
select select "8OZMESH"
click at [880, 160] on select "Please Select 8OZMESH" at bounding box center [960, 172] width 161 height 24
click at [924, 210] on select at bounding box center [960, 206] width 161 height 24
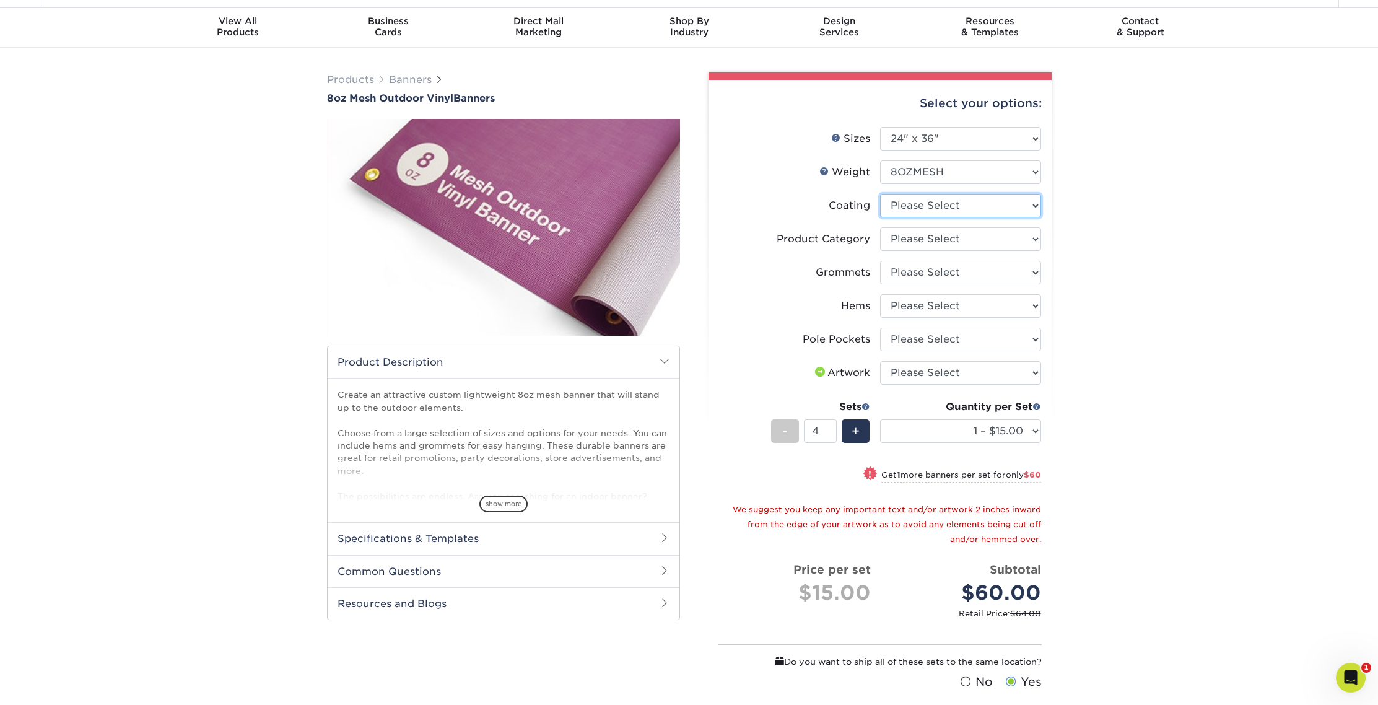
select select "3e7618de-abca-4bda-9f97-8b9129e913d8"
click at [880, 194] on select at bounding box center [960, 206] width 161 height 24
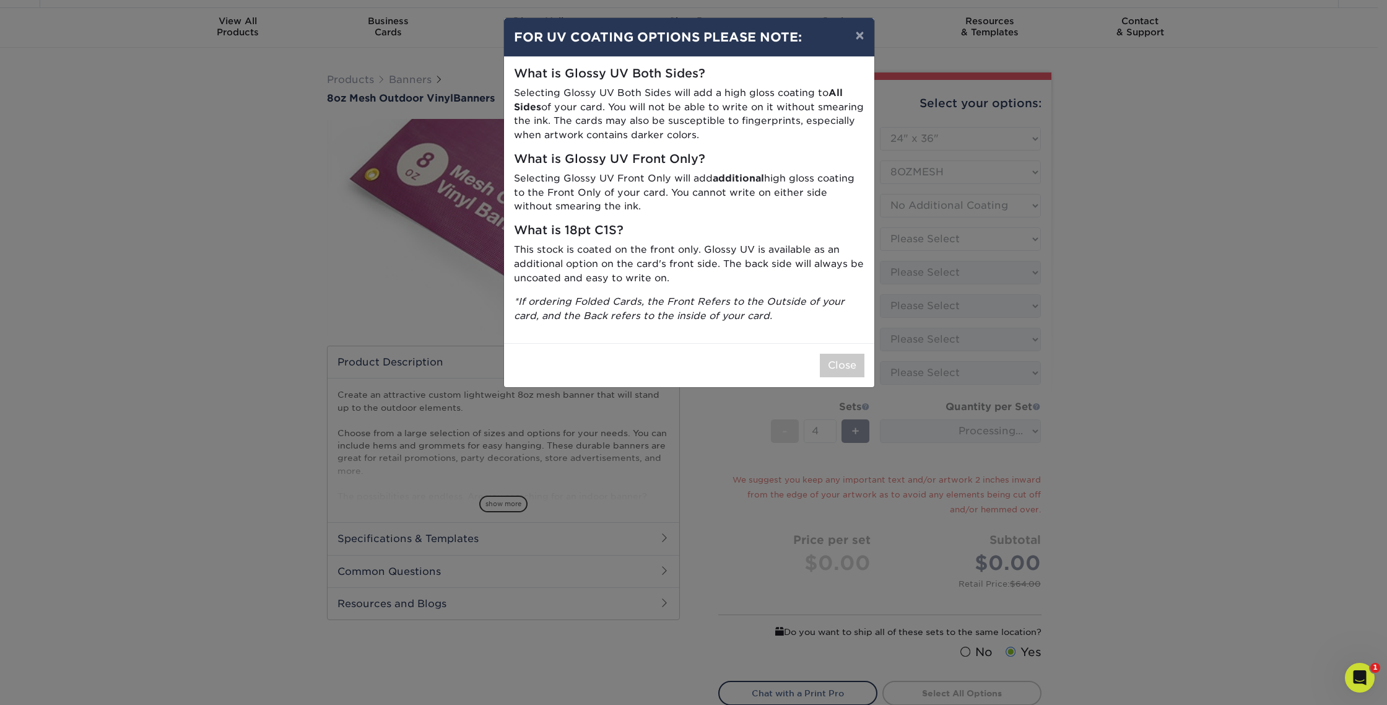
click at [912, 237] on div "× FOR UV COATING OPTIONS PLEASE NOTE: What is Glossy UV Both Sides? Selecting G…" at bounding box center [693, 352] width 1387 height 705
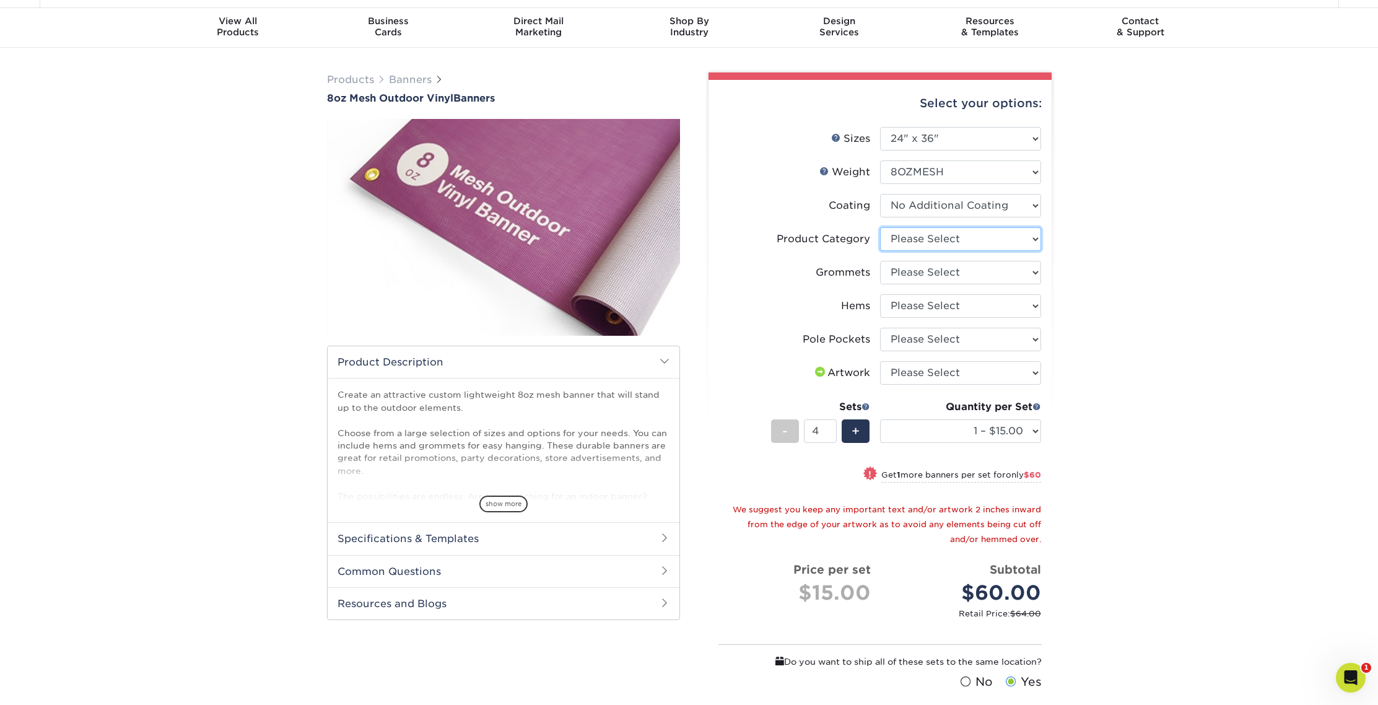
click at [937, 237] on select "Please Select 8oz Mesh Banner" at bounding box center [960, 239] width 161 height 24
select select "fb3711ff-1725-42e1-bc4f-134fa5e422b0"
click at [880, 227] on select "Please Select 8oz Mesh Banner" at bounding box center [960, 239] width 161 height 24
click at [918, 276] on select "Please Select No Grommets Yes, Grommet All 4 Corners Yes, Grommets Every 2 ft." at bounding box center [960, 273] width 161 height 24
select select "ce33bba6-a87b-4293-934d-6f372bdce3e6"
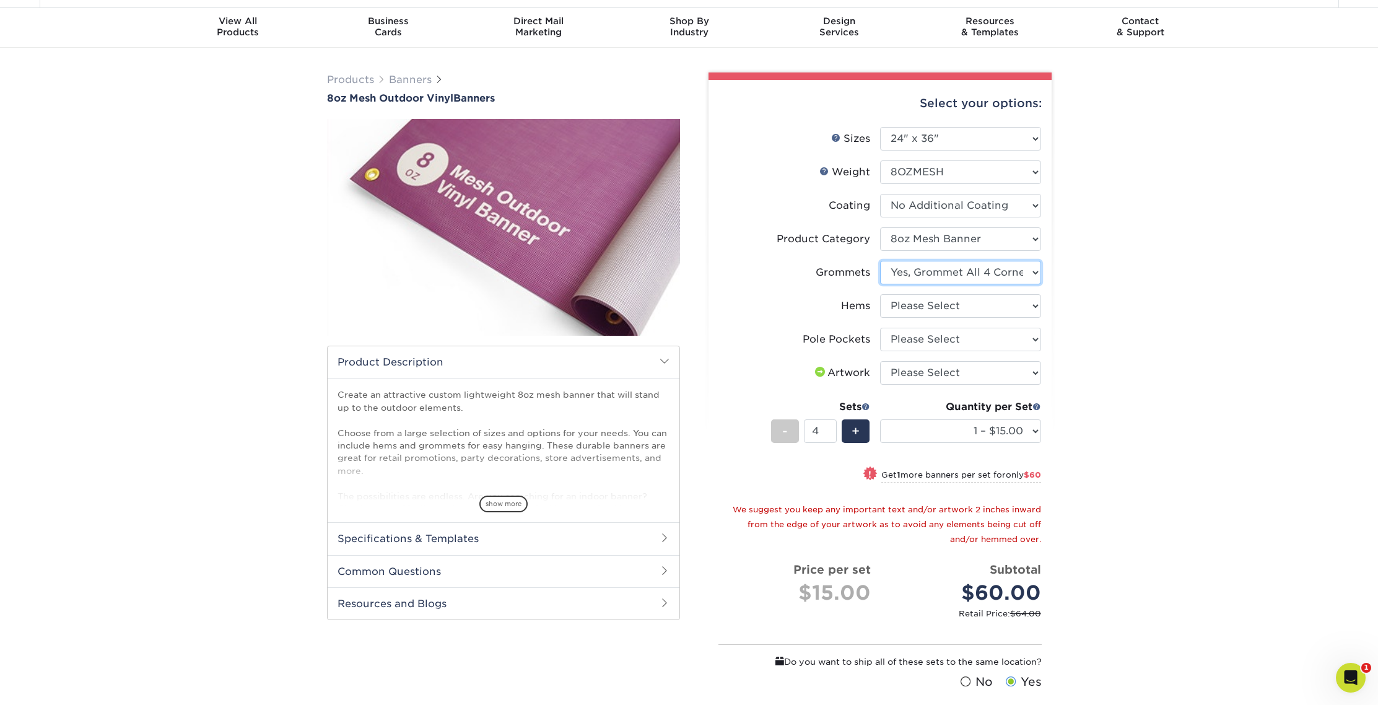
click at [880, 261] on select "Please Select No Grommets Yes, Grommet All 4 Corners Yes, Grommets Every 2 ft." at bounding box center [960, 273] width 161 height 24
click at [916, 304] on select "Please Select No Hems/Pole Pockets Yes, Hems Top and Bottom Only Yes, Hems All …" at bounding box center [960, 306] width 161 height 24
select select "799b34bf-ff99-4291-b254-51157b744628"
click at [880, 294] on select "Please Select No Hems/Pole Pockets Yes, Hems Top and Bottom Only Yes, Hems All …" at bounding box center [960, 306] width 161 height 24
click at [914, 339] on select "Please Select No Pole Pockets 2 in. Left and Right 2 in. Top and Bottom 4 in. L…" at bounding box center [960, 340] width 161 height 24
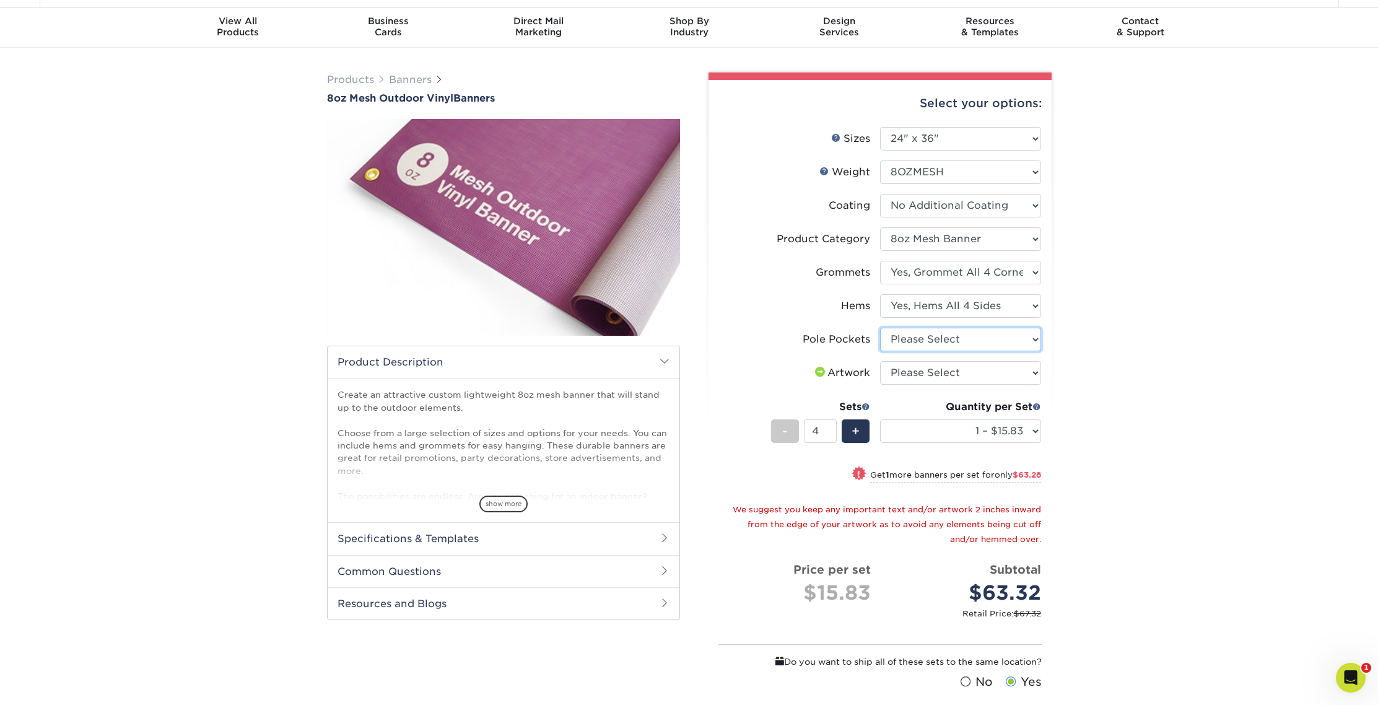
select select "462c5fe9-21e9-49a0-afb4-1c6e8664fe13"
click at [880, 328] on select "Please Select No Pole Pockets 2 in. Left and Right 2 in. Top and Bottom 4 in. L…" at bounding box center [960, 340] width 161 height 24
click at [911, 374] on select "Please Select I will upload files I need a design - $50" at bounding box center [960, 373] width 161 height 24
select select "upload"
click at [880, 361] on select "Please Select I will upload files I need a design - $50" at bounding box center [960, 373] width 161 height 24
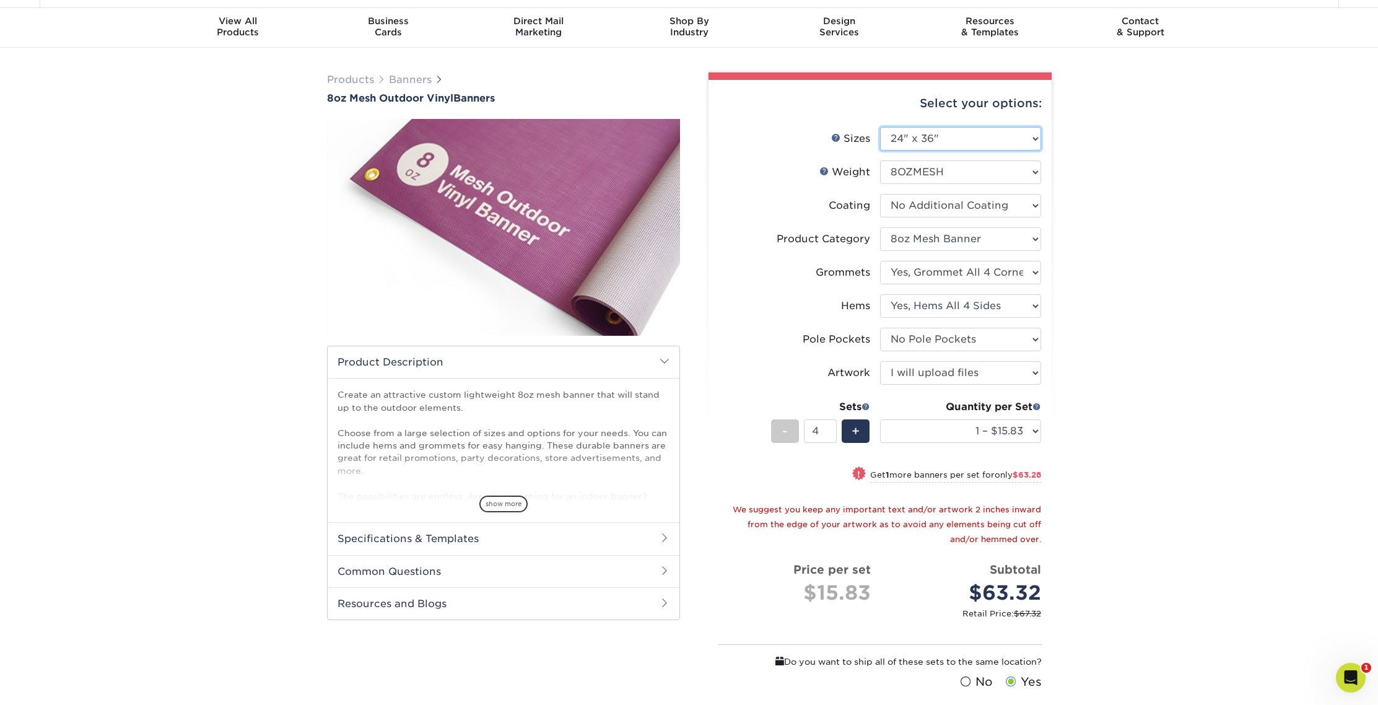
click at [925, 138] on select "Please Select 24" x 36" 24" x 48" 36" x 48" 36" x 60" 36" x 72" 36" x 96" 36" x…" at bounding box center [960, 139] width 161 height 24
click at [909, 141] on select "Please Select 24" x 36" 24" x 48" 36" x 48" 36" x 60" 36" x 72" 36" x 96" 36" x…" at bounding box center [960, 139] width 161 height 24
select select "48.00x96.00"
click at [880, 127] on select "Please Select 24" x 36" 24" x 48" 36" x 48" 36" x 60" 36" x 72" 36" x 96" 36" x…" at bounding box center [960, 139] width 161 height 24
select select "-1"
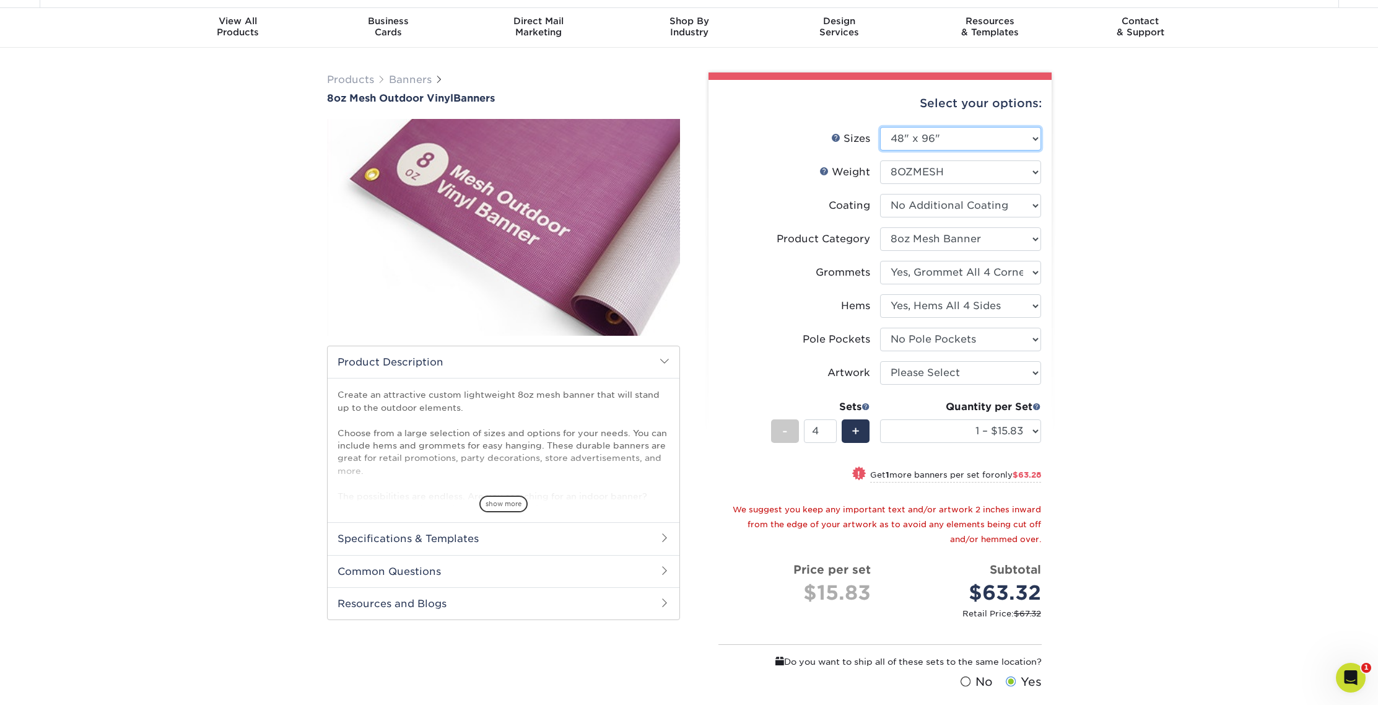
select select "-1"
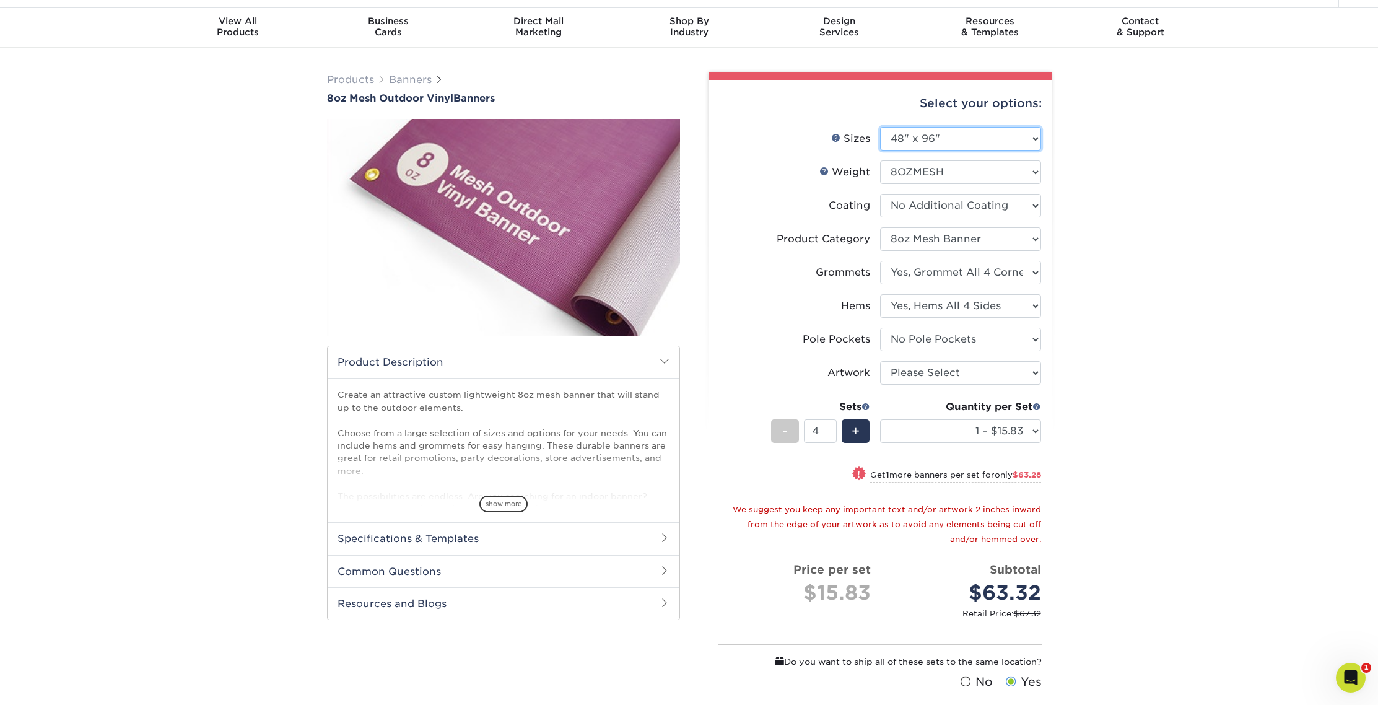
select select "-1"
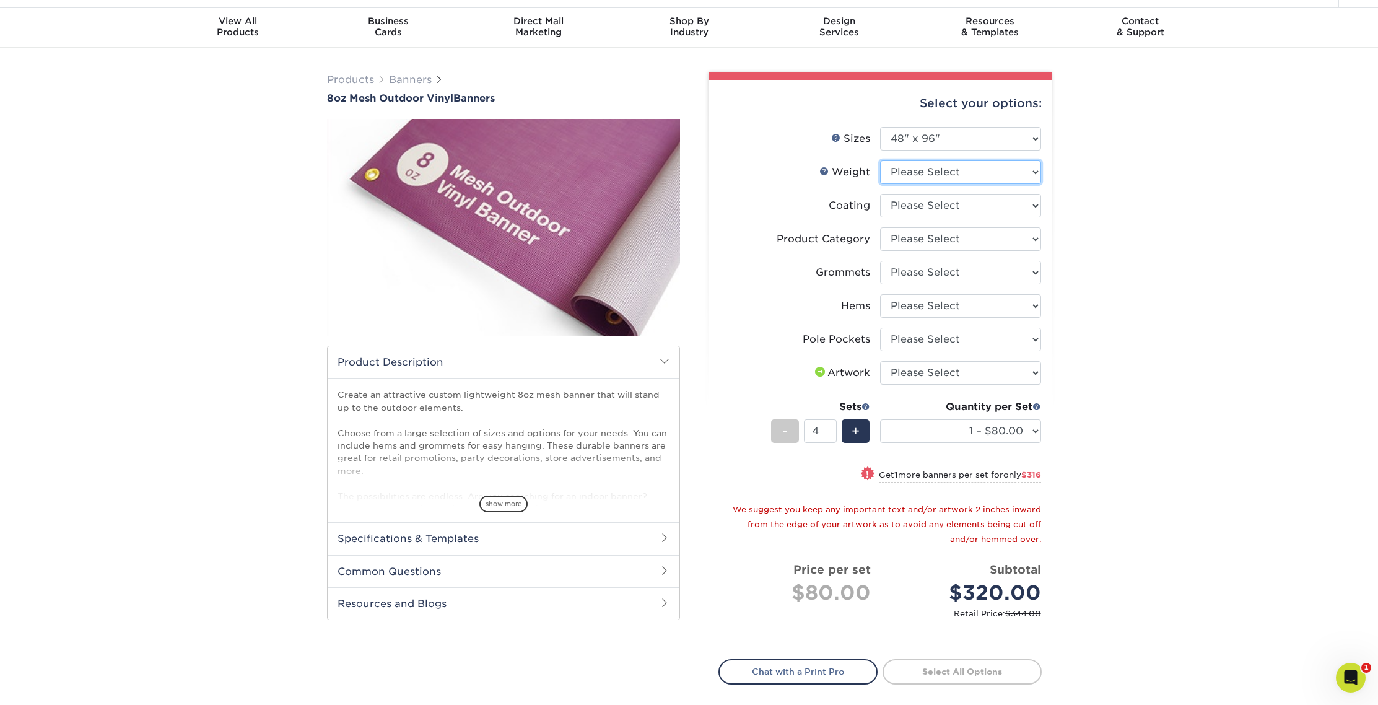
click at [934, 165] on select "Please Select 8OZMESH" at bounding box center [960, 172] width 161 height 24
select select "8OZMESH"
click at [880, 160] on select "Please Select 8OZMESH" at bounding box center [960, 172] width 161 height 24
click at [907, 206] on select at bounding box center [960, 206] width 161 height 24
select select "3e7618de-abca-4bda-9f97-8b9129e913d8"
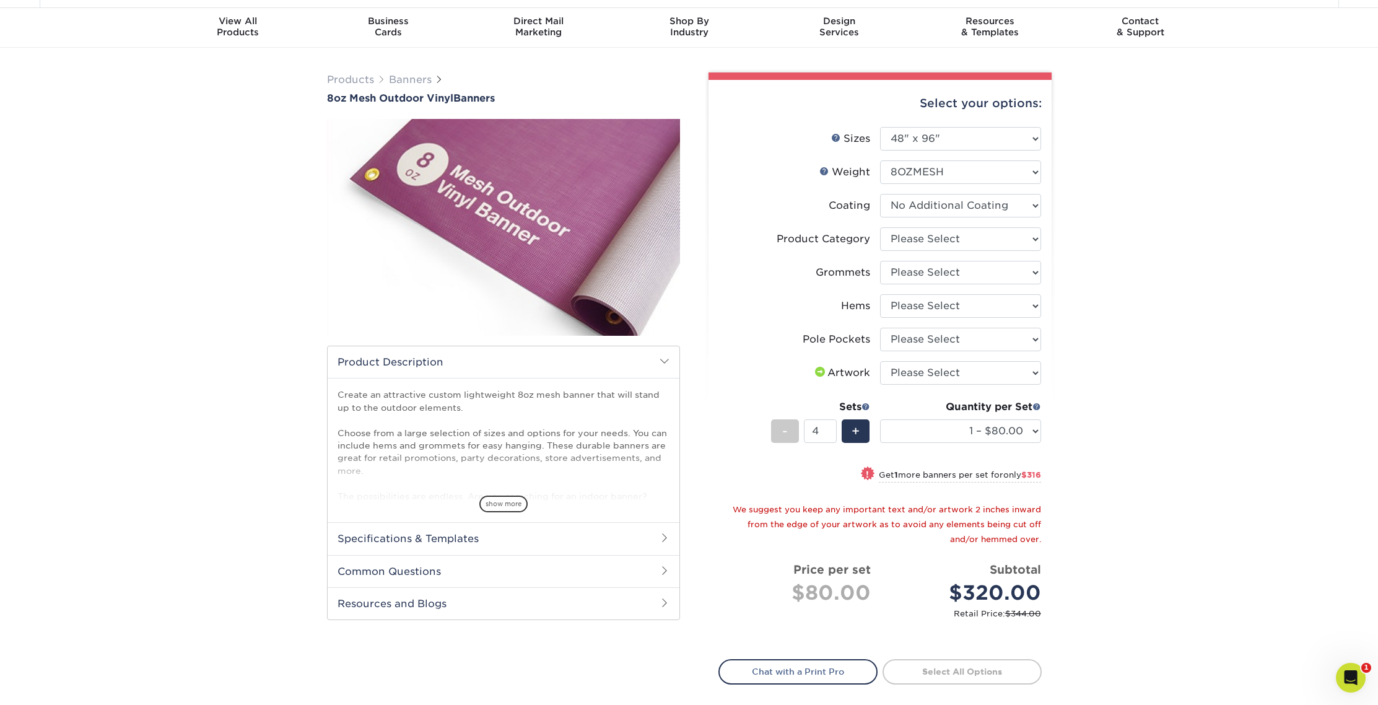
click at [880, 194] on select at bounding box center [960, 206] width 161 height 24
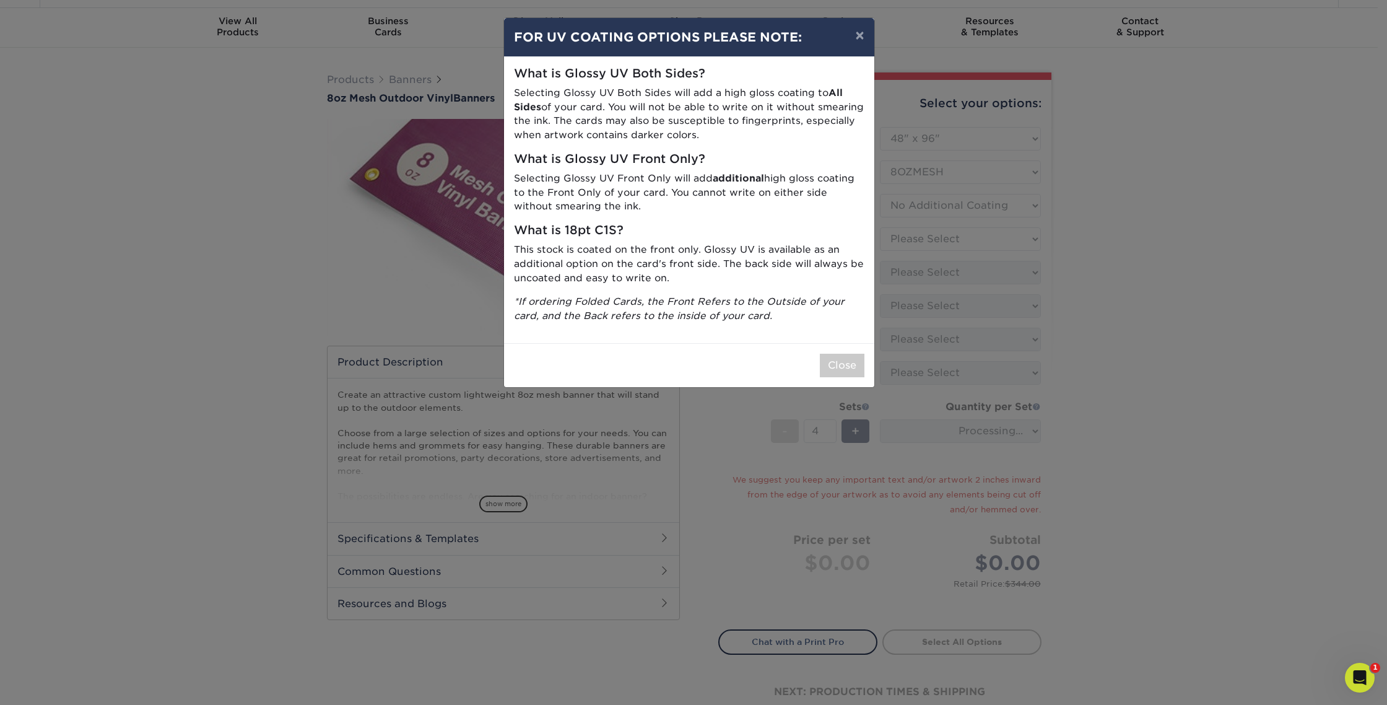
click at [908, 240] on div "× FOR UV COATING OPTIONS PLEASE NOTE: What is Glossy UV Both Sides? Selecting G…" at bounding box center [693, 352] width 1387 height 705
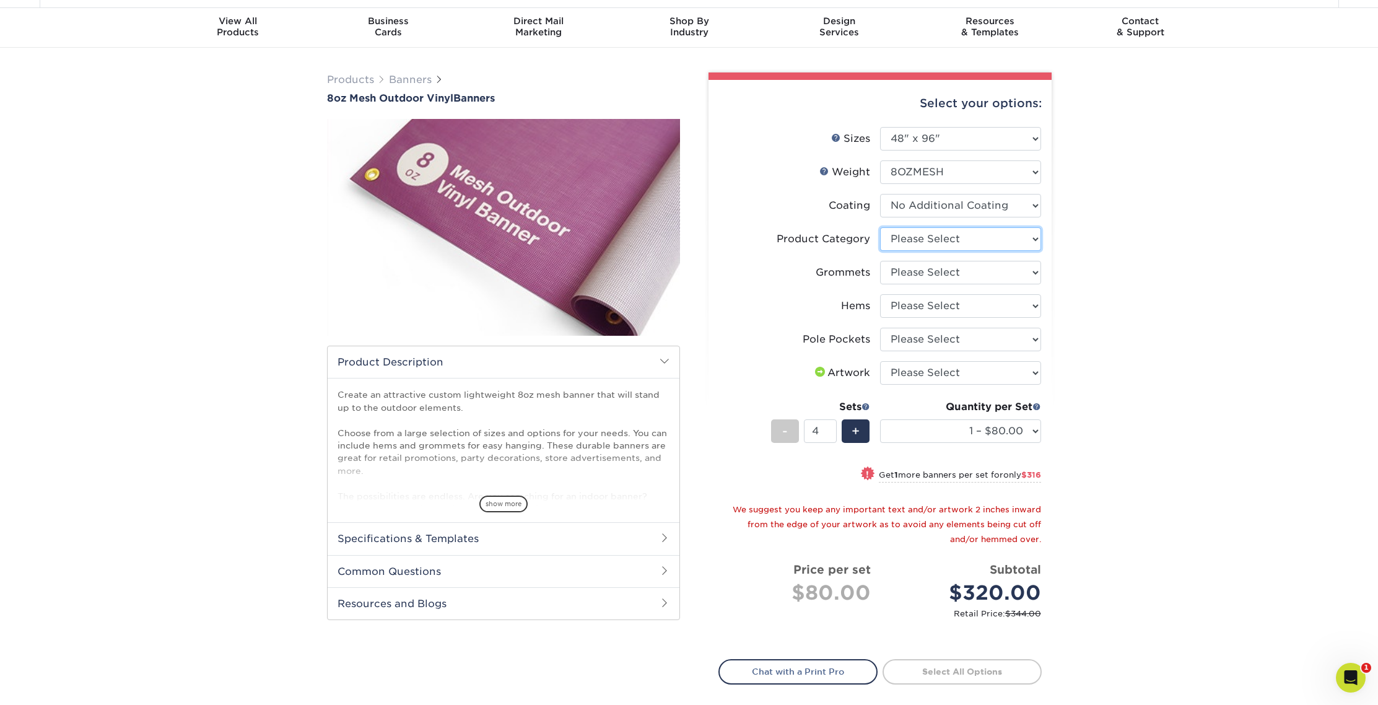
click at [919, 239] on select "Please Select 8oz Mesh Banner" at bounding box center [960, 239] width 161 height 24
select select "fb3711ff-1725-42e1-bc4f-134fa5e422b0"
click at [880, 227] on select "Please Select 8oz Mesh Banner" at bounding box center [960, 239] width 161 height 24
click at [911, 275] on select "Please Select No Grommets Yes, Grommet All 4 Corners Yes, Grommets Every 2 ft." at bounding box center [960, 273] width 161 height 24
select select "ce33bba6-a87b-4293-934d-6f372bdce3e6"
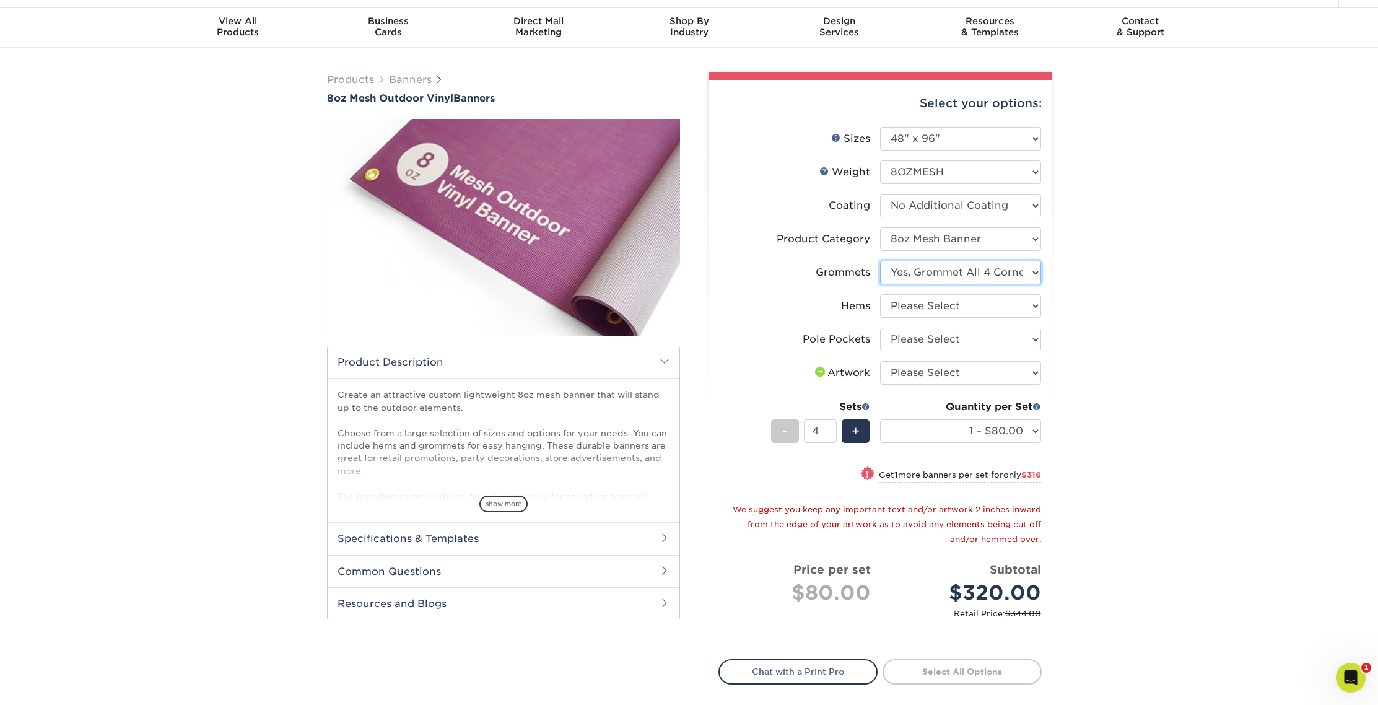
click at [880, 261] on select "Please Select No Grommets Yes, Grommet All 4 Corners Yes, Grommets Every 2 ft." at bounding box center [960, 273] width 161 height 24
click at [917, 304] on select "Please Select No Hems/Pole Pockets Yes, Hems Top and Bottom Only Yes, Hems All …" at bounding box center [960, 306] width 161 height 24
select select "799b34bf-ff99-4291-b254-51157b744628"
click at [880, 294] on select "Please Select No Hems/Pole Pockets Yes, Hems Top and Bottom Only Yes, Hems All …" at bounding box center [960, 306] width 161 height 24
click at [912, 337] on select "Please Select No Pole Pockets 2 in. Left and Right 2 in. Top and Bottom 4 in. L…" at bounding box center [960, 340] width 161 height 24
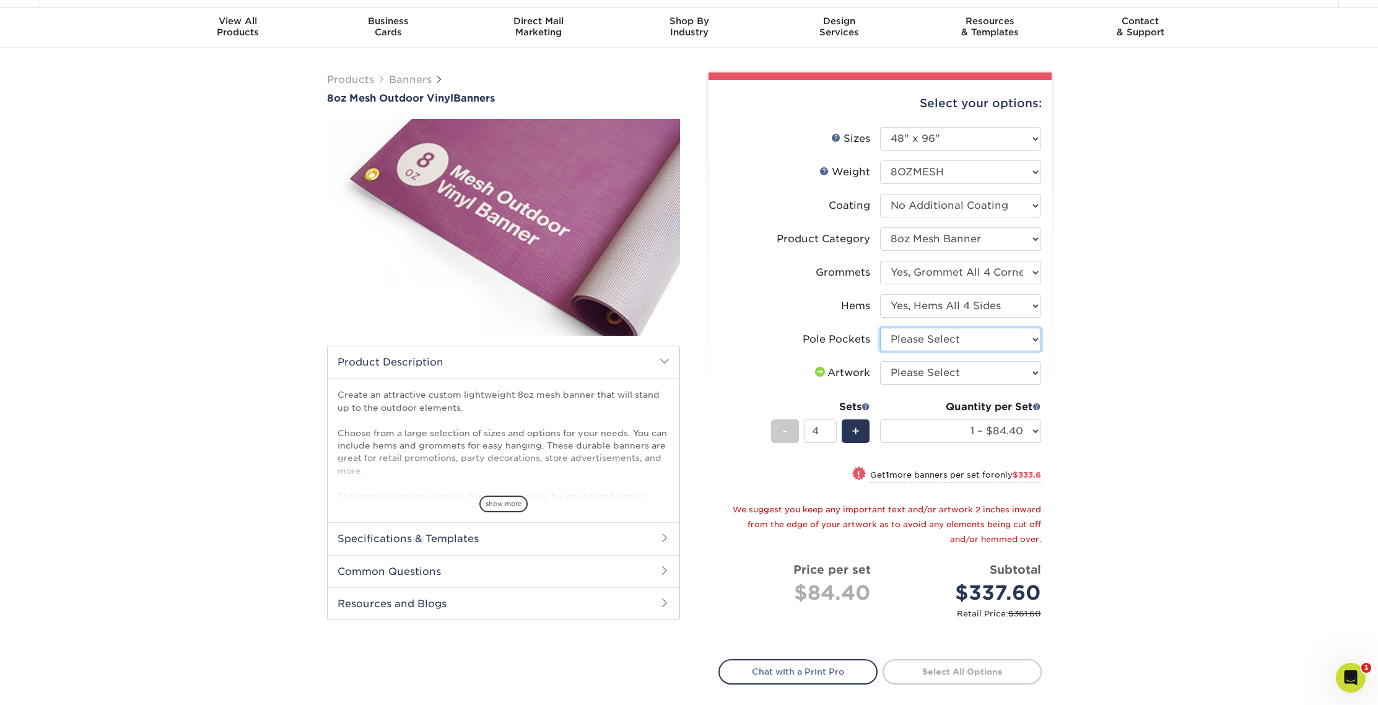
select select "462c5fe9-21e9-49a0-afb4-1c6e8664fe13"
click at [880, 328] on select "Please Select No Pole Pockets 2 in. Left and Right 2 in. Top and Bottom 4 in. L…" at bounding box center [960, 340] width 161 height 24
click at [907, 377] on select "Please Select I will upload files I need a design - $50" at bounding box center [960, 373] width 161 height 24
select select "upload"
click at [880, 361] on select "Please Select I will upload files I need a design - $50" at bounding box center [960, 373] width 161 height 24
